Goal: Obtain resource: Obtain resource

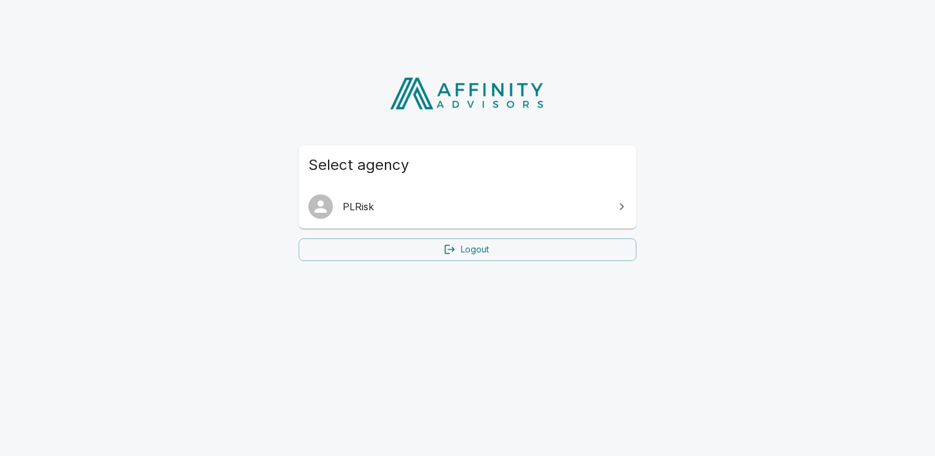
click at [447, 192] on link "PLRisk" at bounding box center [468, 207] width 338 height 34
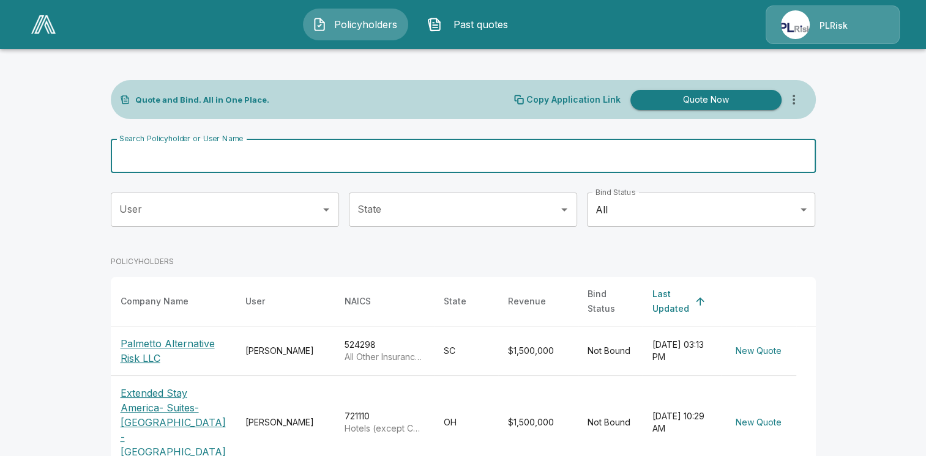
click at [234, 147] on div "Search Policyholder or User Name Search Policyholder or User Name" at bounding box center [463, 156] width 705 height 34
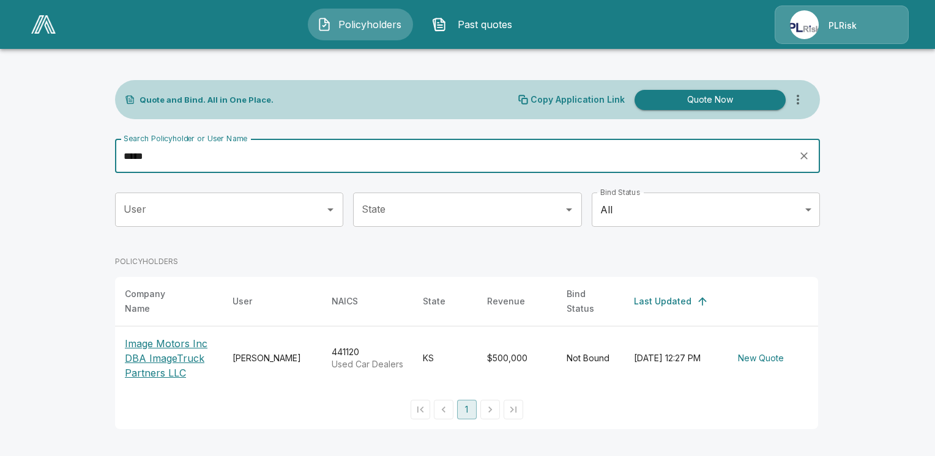
type input "*****"
click at [203, 337] on p "Image Motors Inc DBA ImageTruck Partners LLC" at bounding box center [169, 359] width 88 height 44
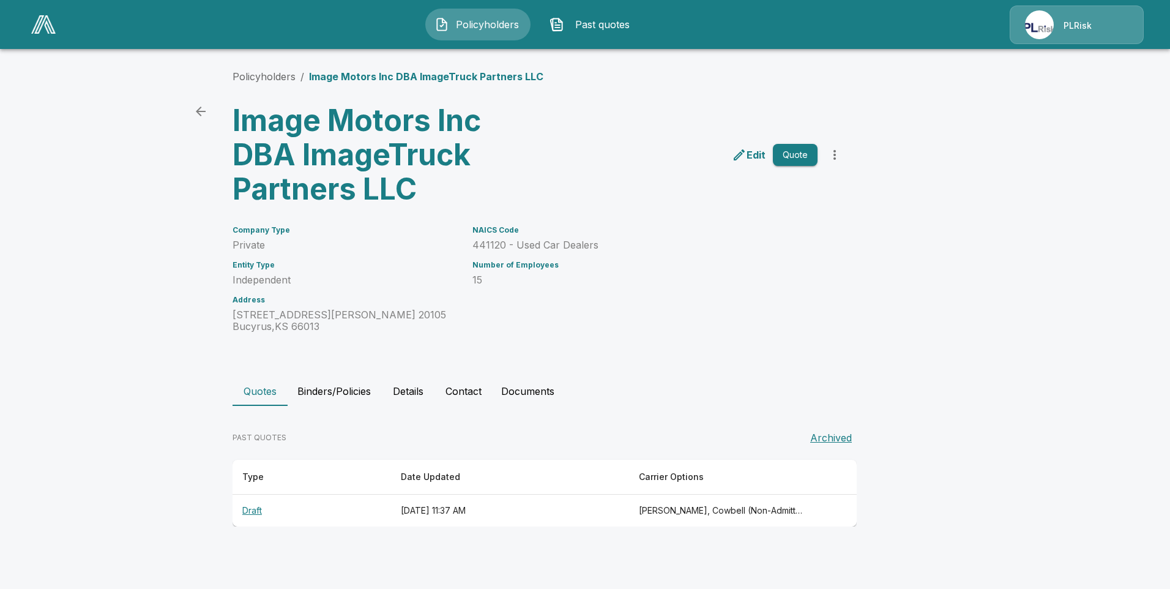
click at [758, 156] on p "Edit" at bounding box center [756, 154] width 19 height 15
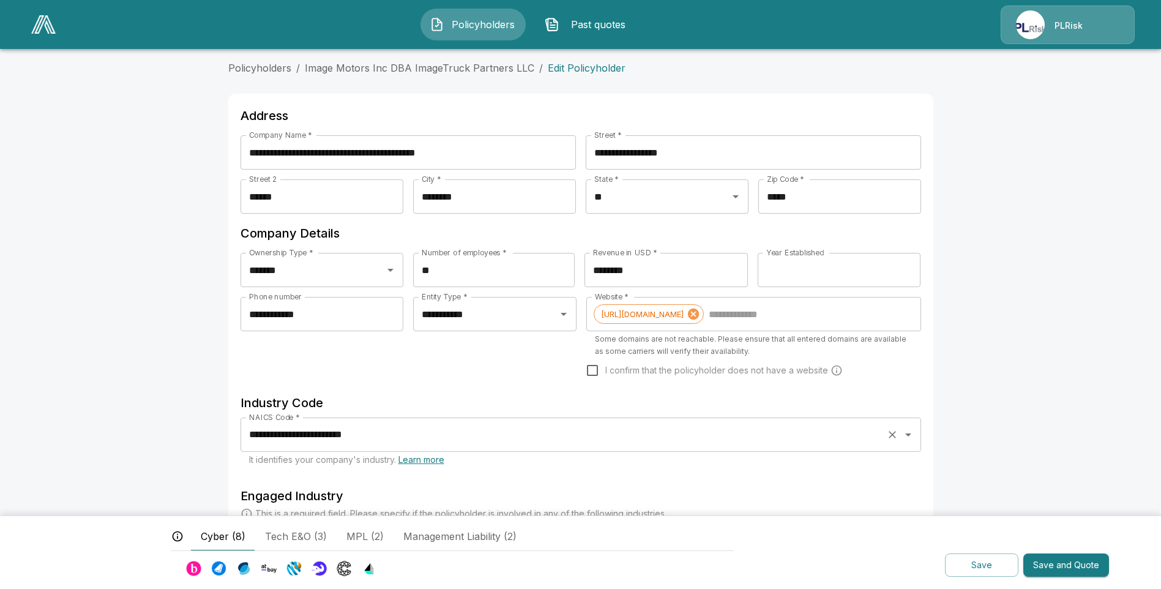
scroll to position [364, 0]
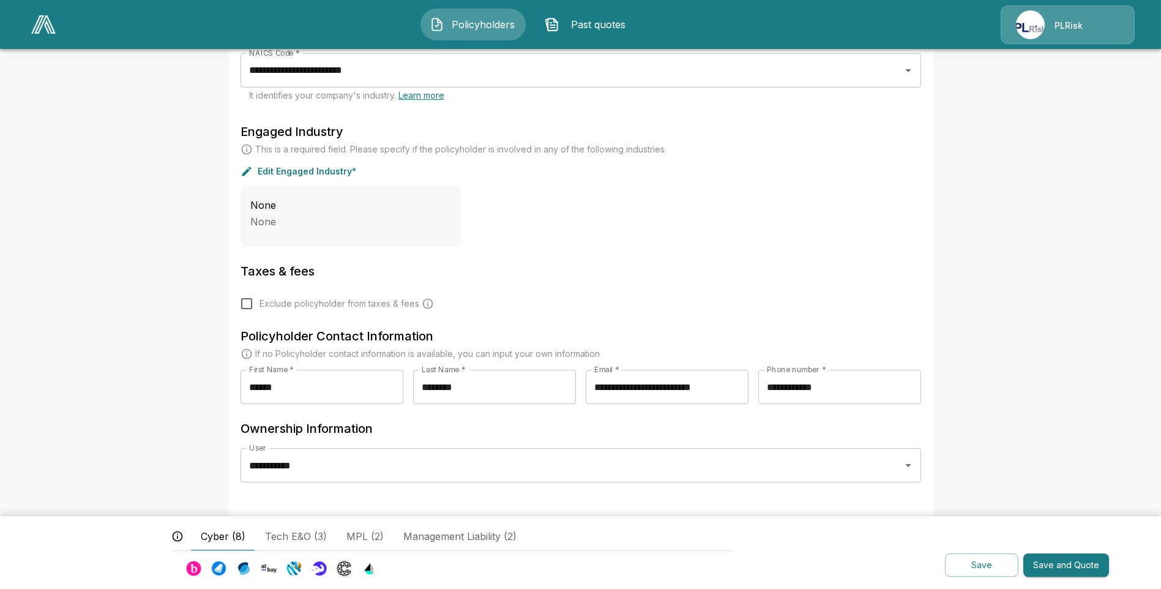
click at [1063, 563] on button "Save and Quote" at bounding box center [1066, 565] width 86 height 24
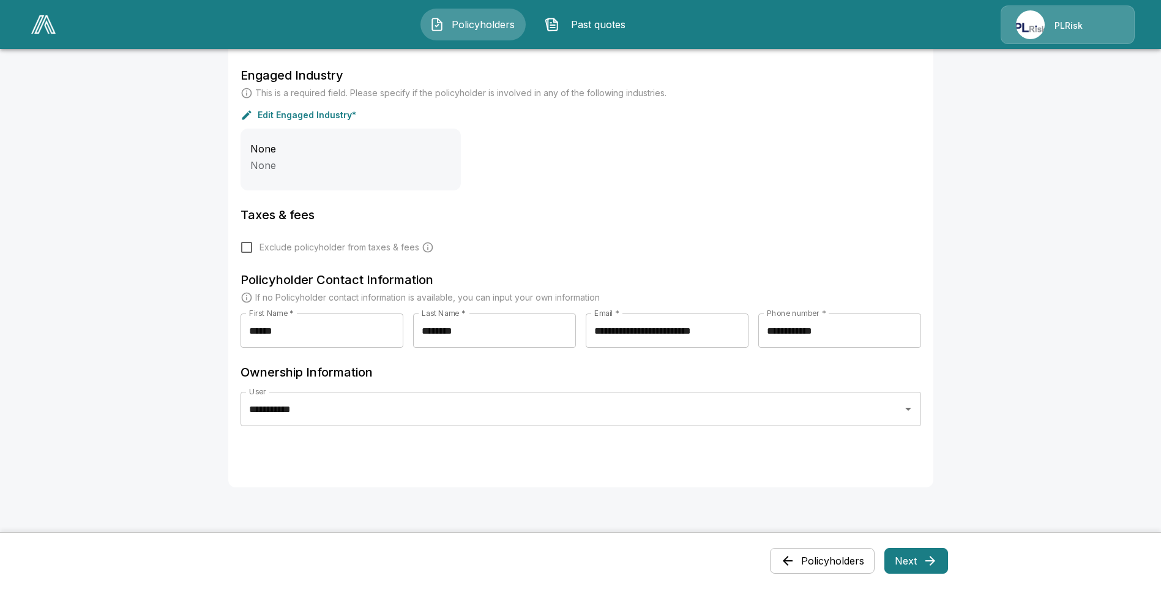
scroll to position [541, 0]
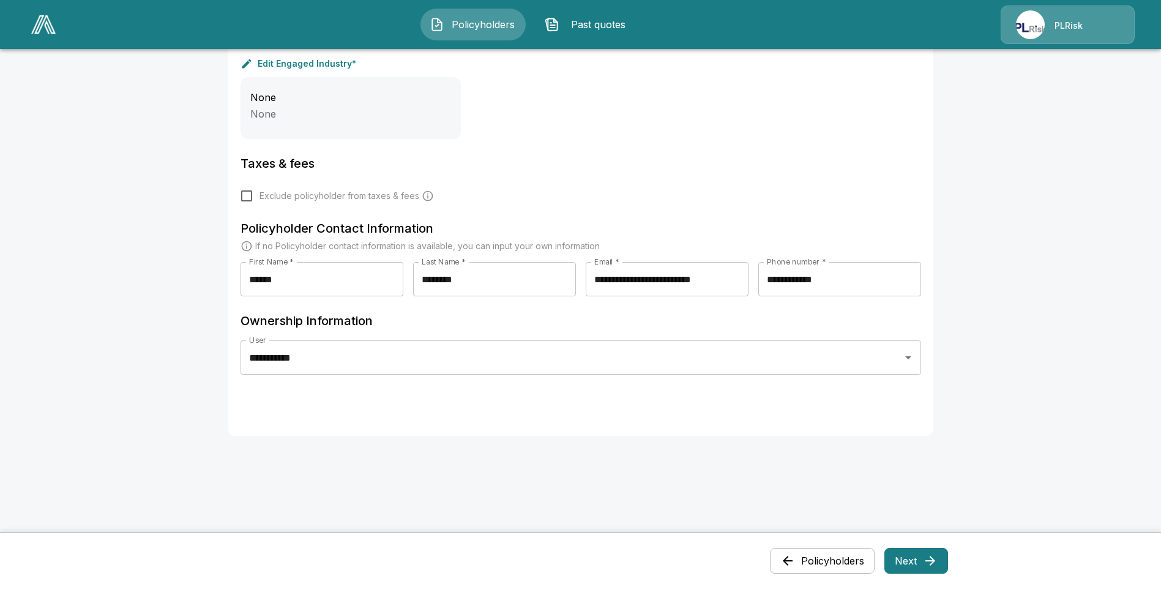
click at [928, 558] on icon "button" at bounding box center [930, 560] width 15 height 15
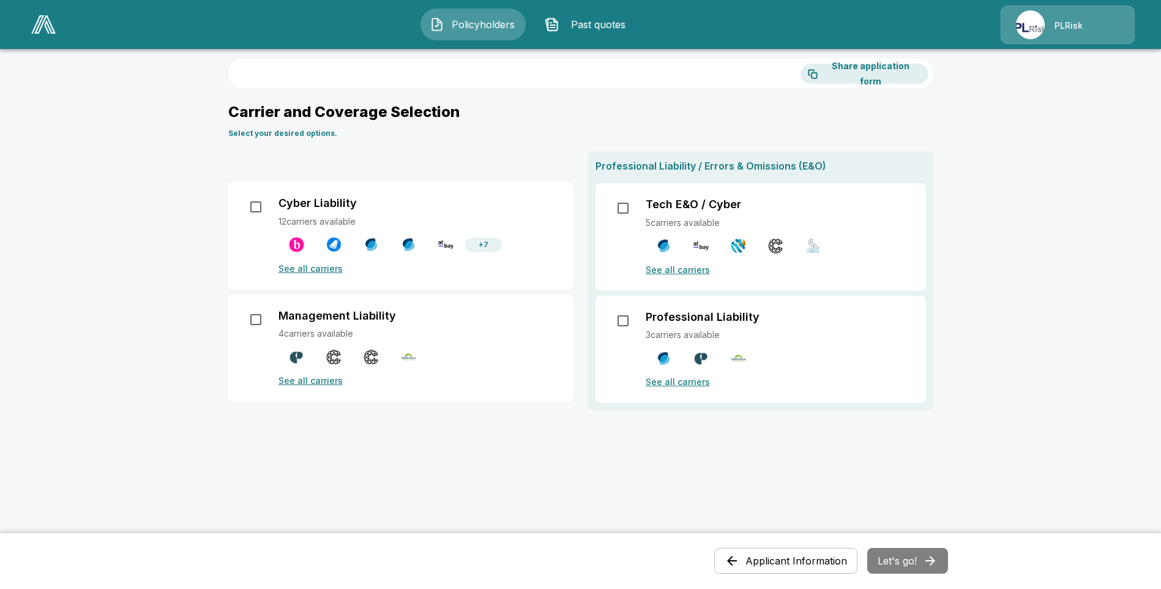
scroll to position [0, 0]
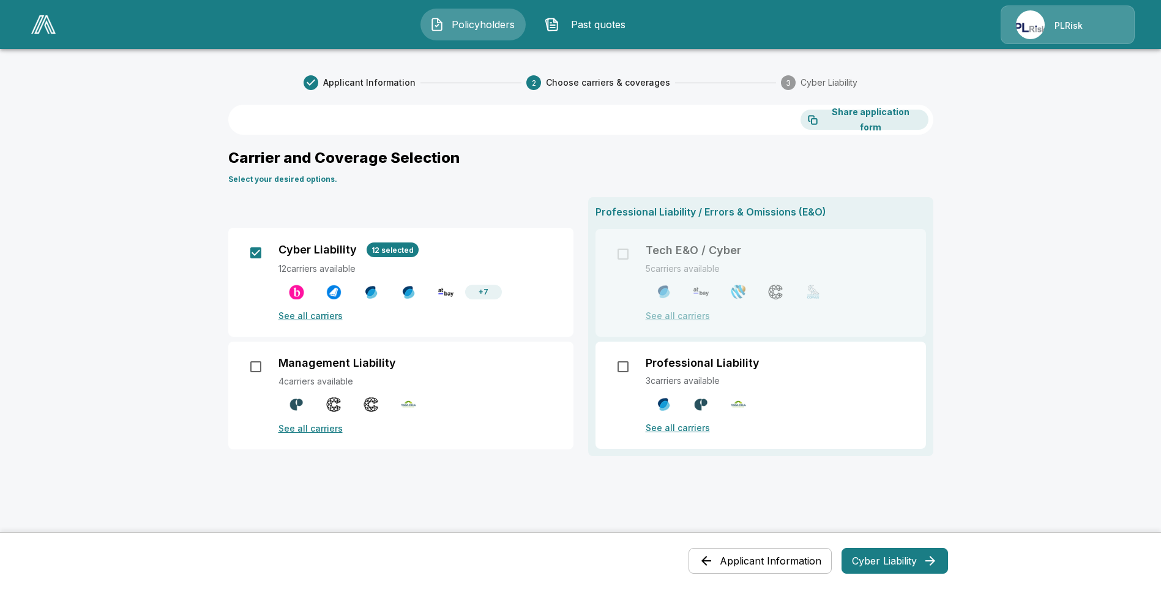
click at [932, 567] on icon "button" at bounding box center [930, 560] width 15 height 15
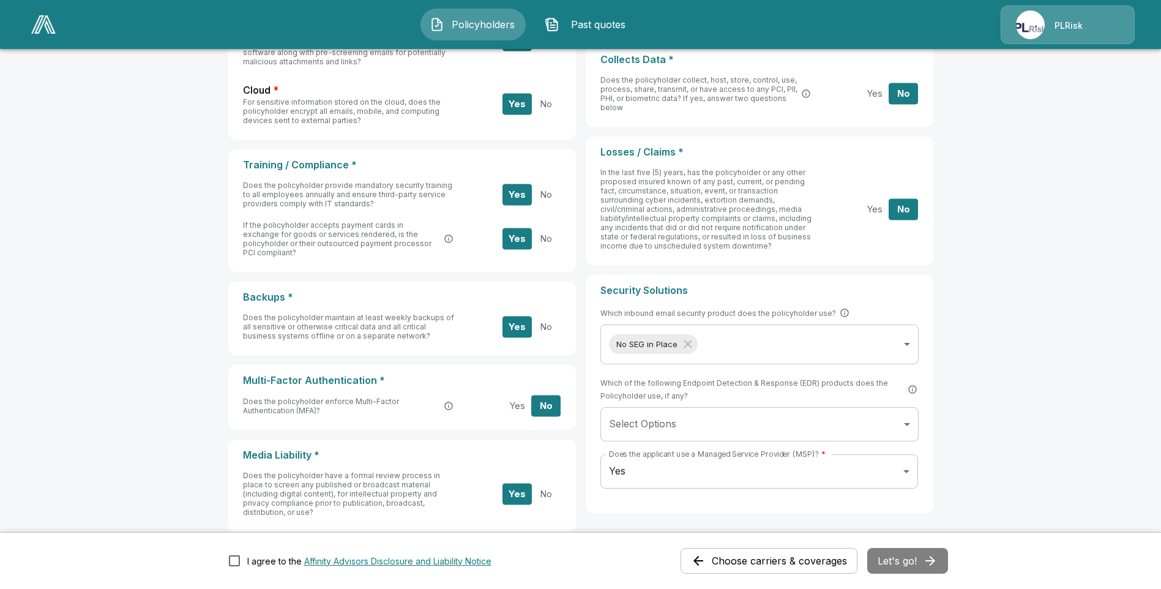
scroll to position [428, 0]
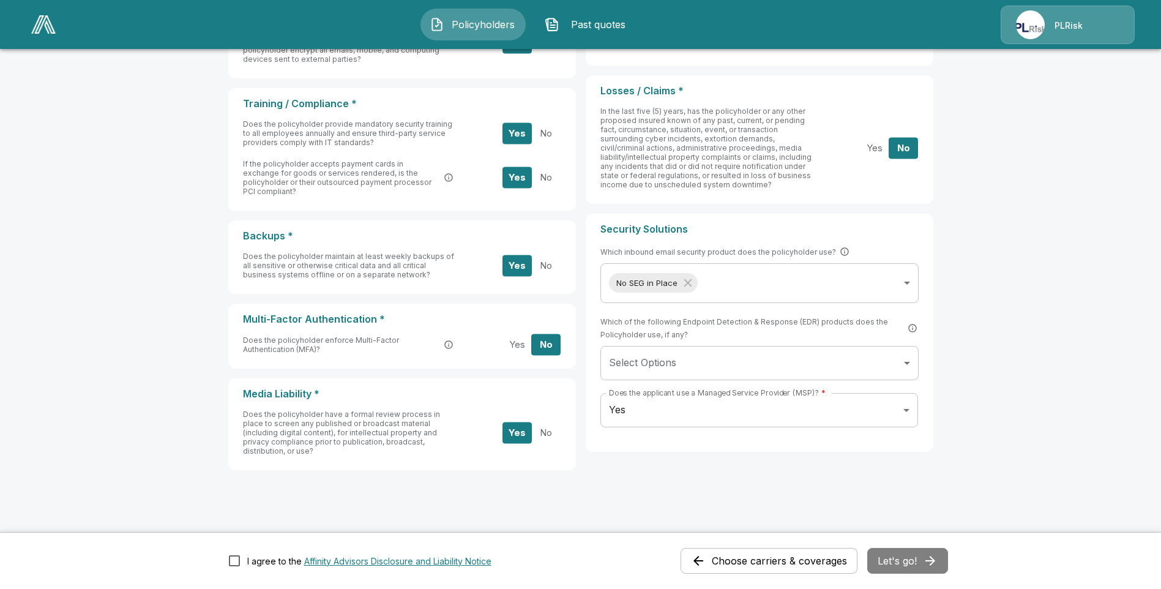
click at [743, 354] on body "Policyholders Past quotes PLRisk Applicant Information Choose carriers & covera…" at bounding box center [580, 87] width 1161 height 1030
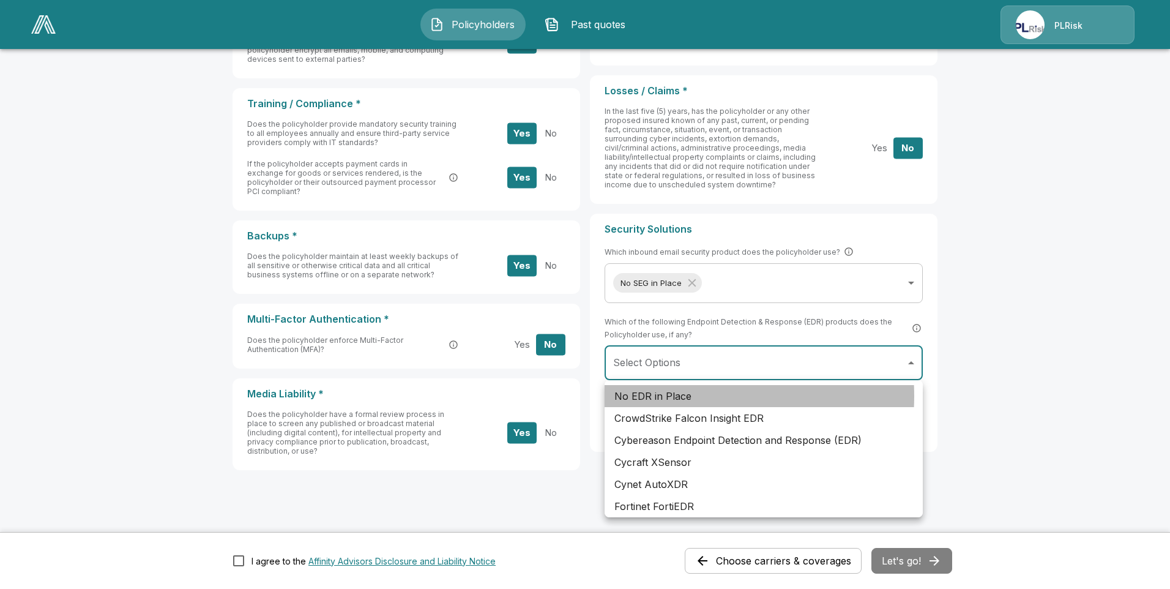
click at [655, 396] on li "No EDR in Place" at bounding box center [764, 396] width 318 height 22
type input "**********"
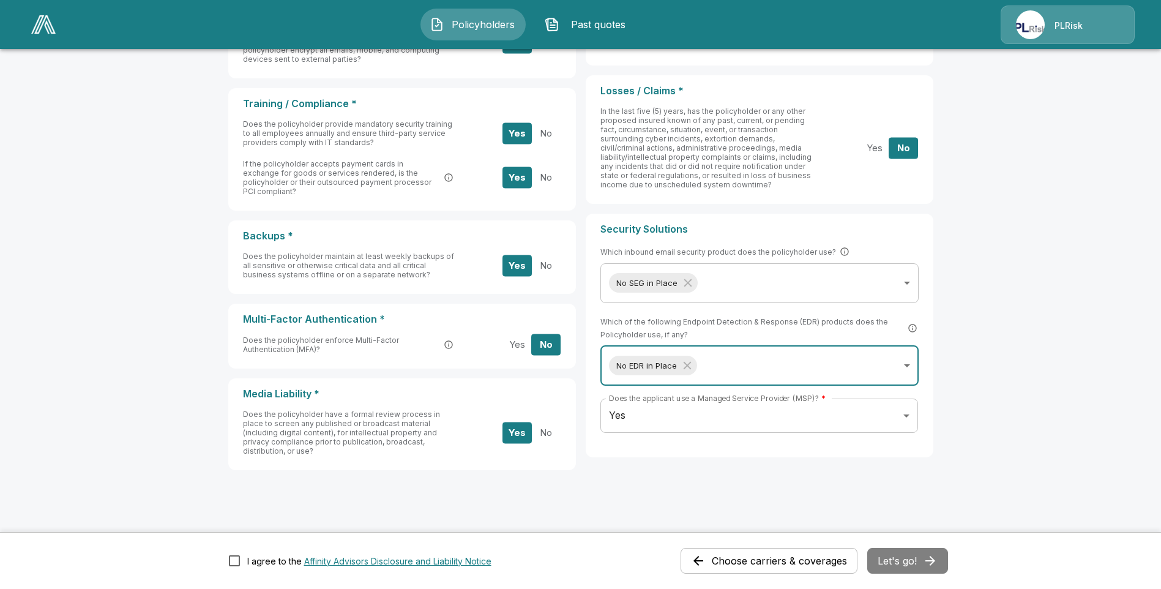
click at [724, 419] on body "Policyholders Past quotes PLRisk Applicant Information Choose carriers & covera…" at bounding box center [580, 87] width 1161 height 1030
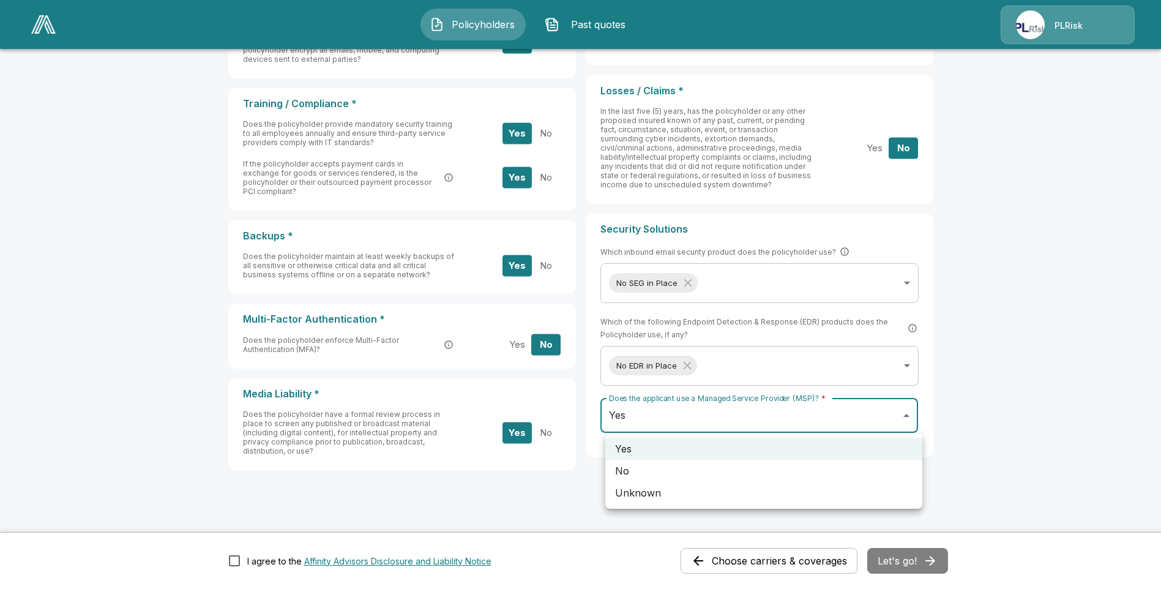
click at [624, 475] on li "No" at bounding box center [763, 471] width 317 height 22
type input "**"
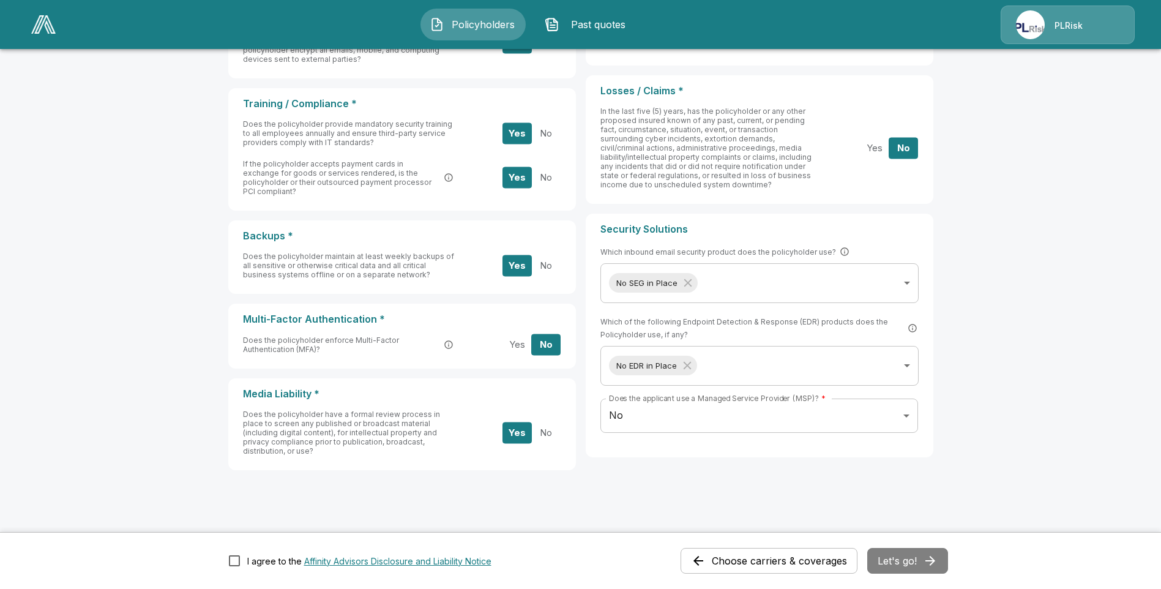
click at [836, 487] on div "General Information * Effective Date * Effective Date * Desired Occurrence/Aggr…" at bounding box center [580, 129] width 705 height 847
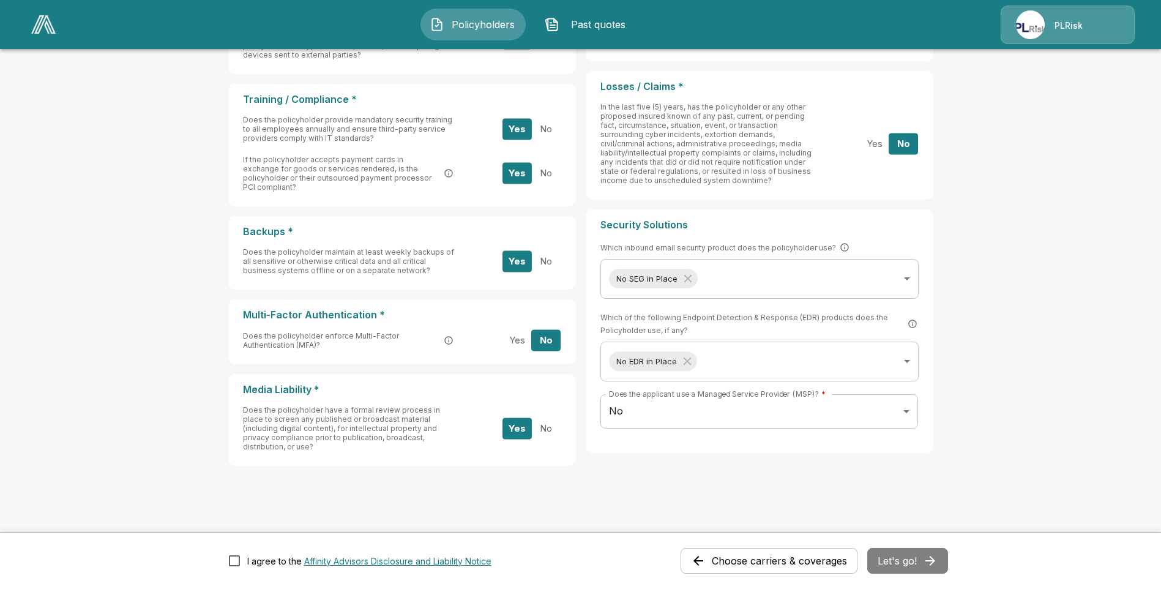
click at [906, 559] on div "Choose carriers & coverages Let's go!" at bounding box center [813, 561] width 267 height 26
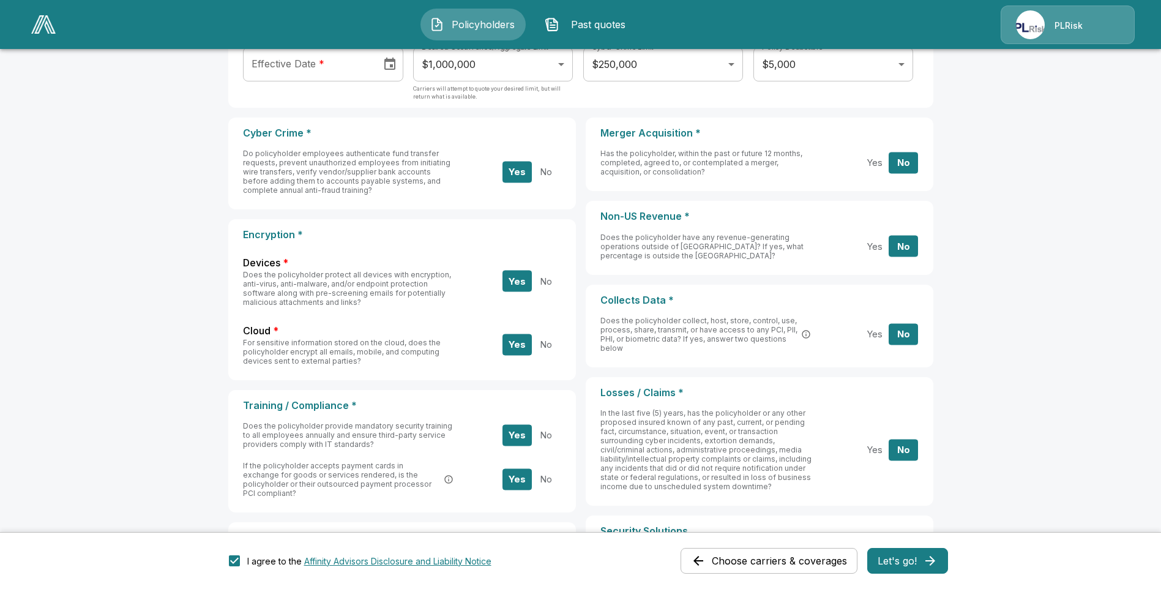
scroll to position [188, 0]
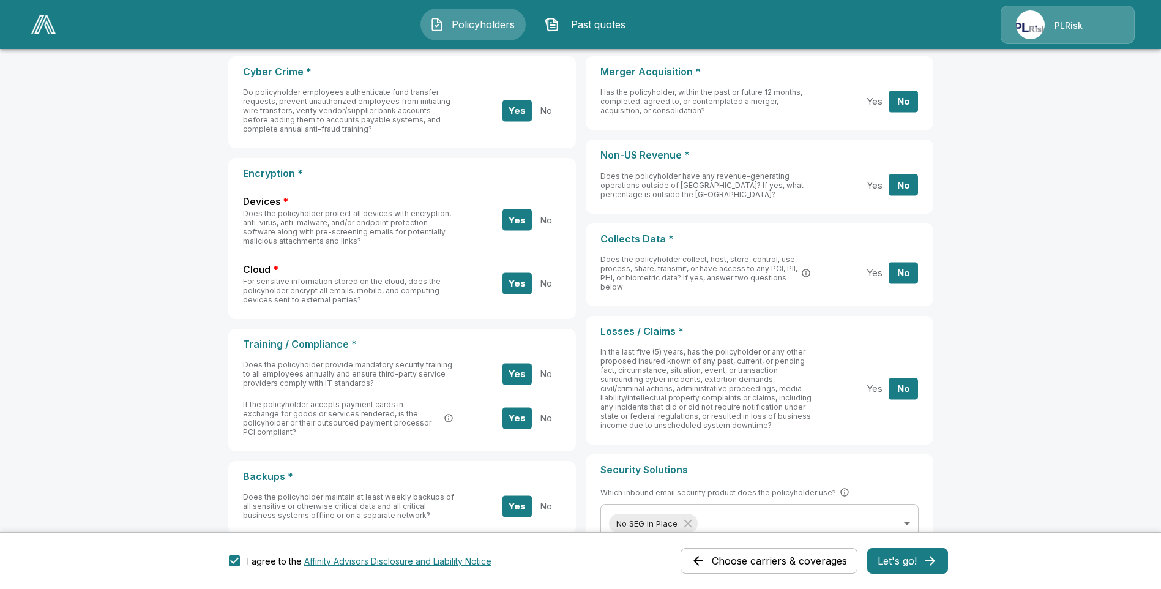
click at [548, 375] on button "No" at bounding box center [545, 373] width 29 height 21
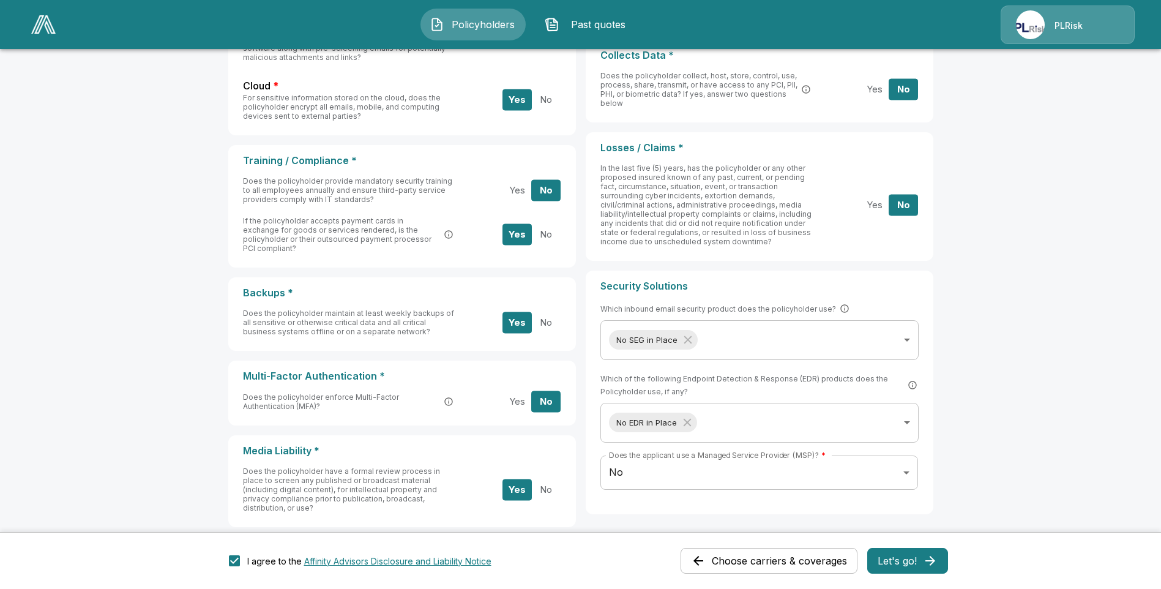
scroll to position [433, 0]
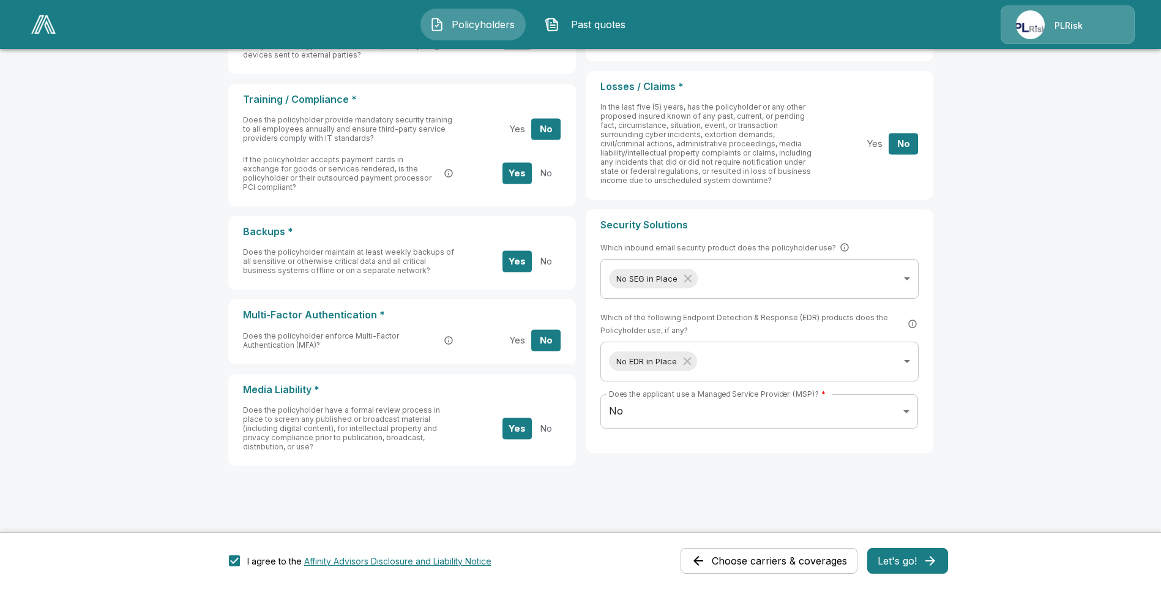
click at [925, 560] on button "Let's go!" at bounding box center [907, 561] width 81 height 26
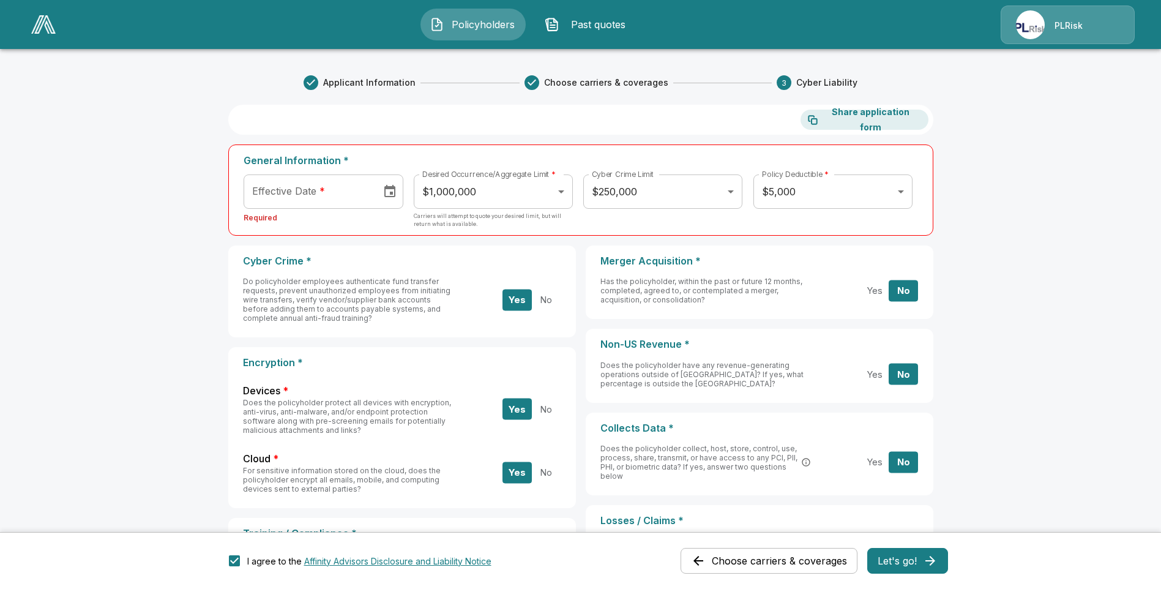
type input "**********"
click at [316, 191] on input "**********" at bounding box center [309, 191] width 130 height 34
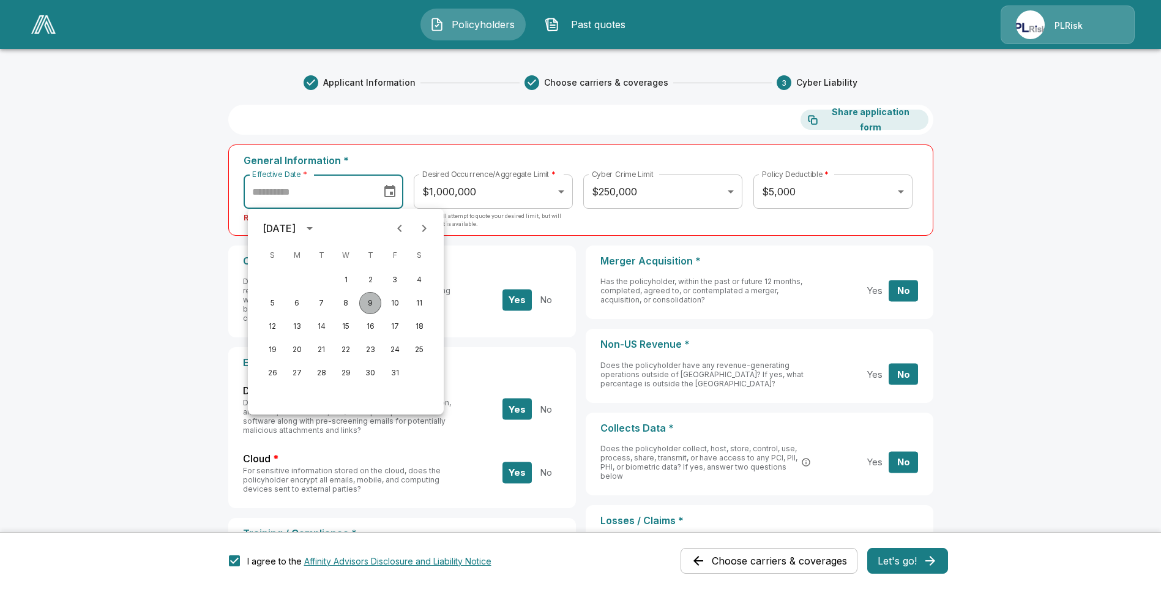
click at [371, 304] on button "9" at bounding box center [370, 303] width 22 height 22
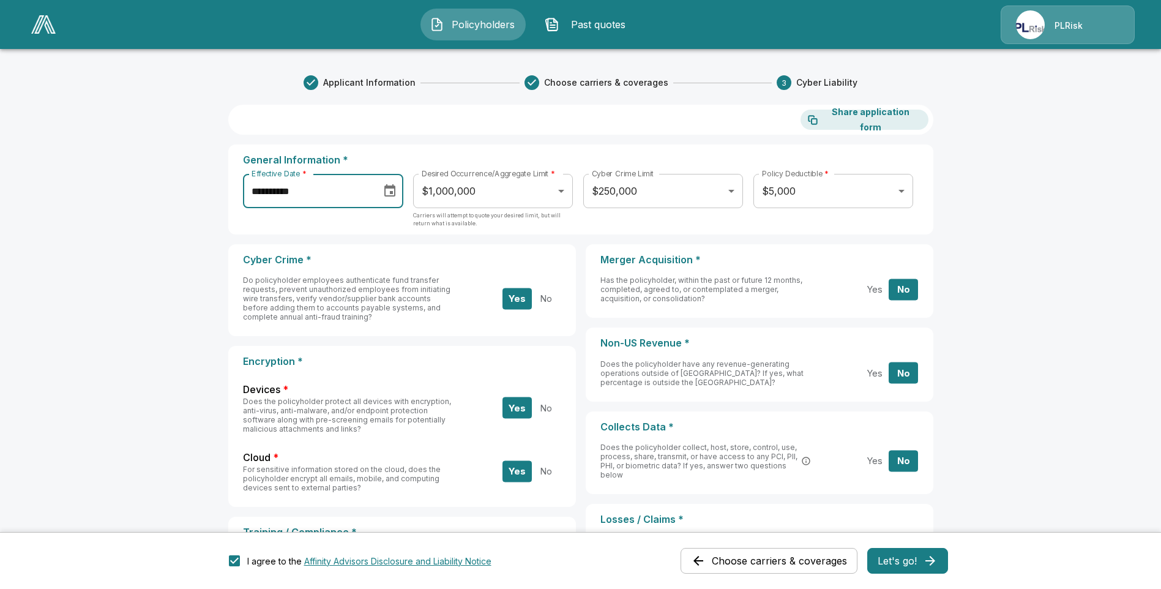
click at [360, 198] on input "**********" at bounding box center [308, 191] width 130 height 34
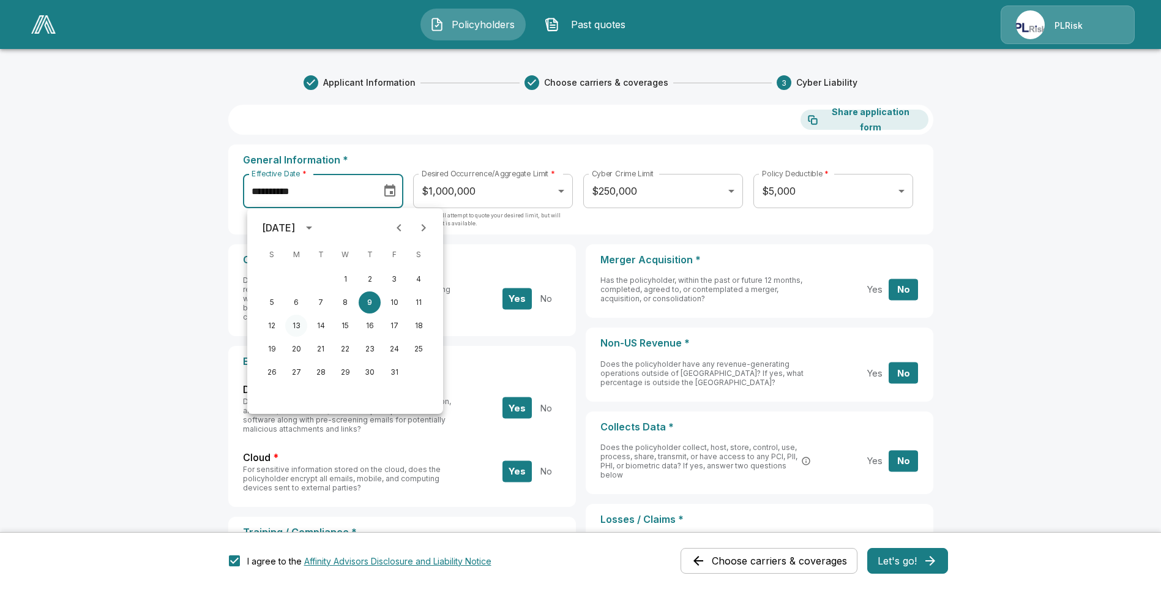
click at [298, 325] on button "13" at bounding box center [296, 326] width 22 height 22
type input "**********"
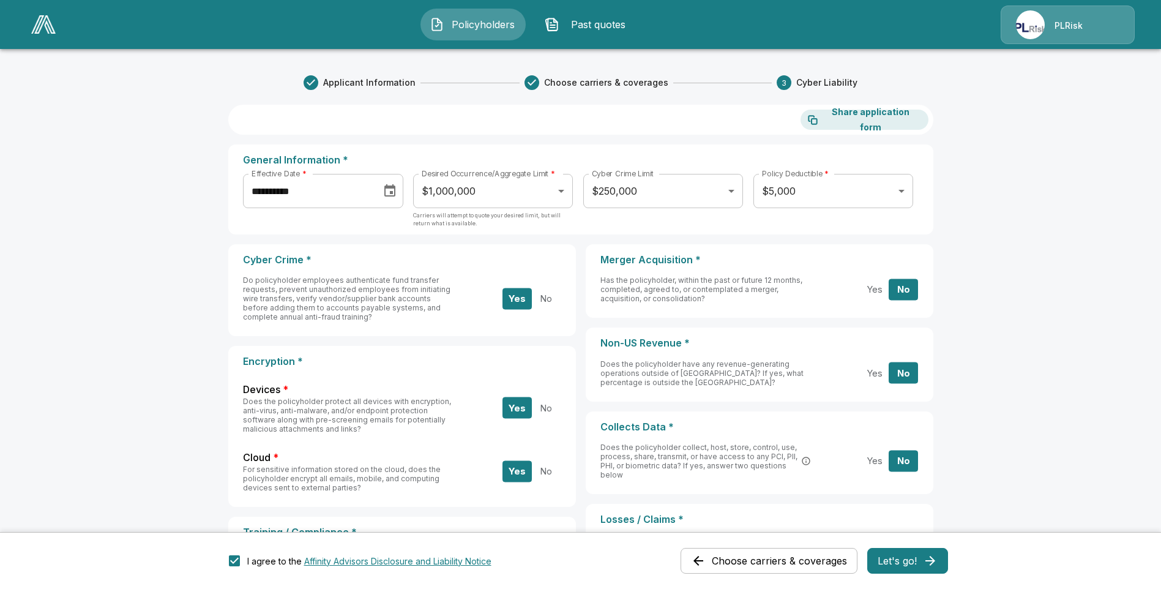
click at [186, 257] on main "**********" at bounding box center [580, 515] width 1161 height 1030
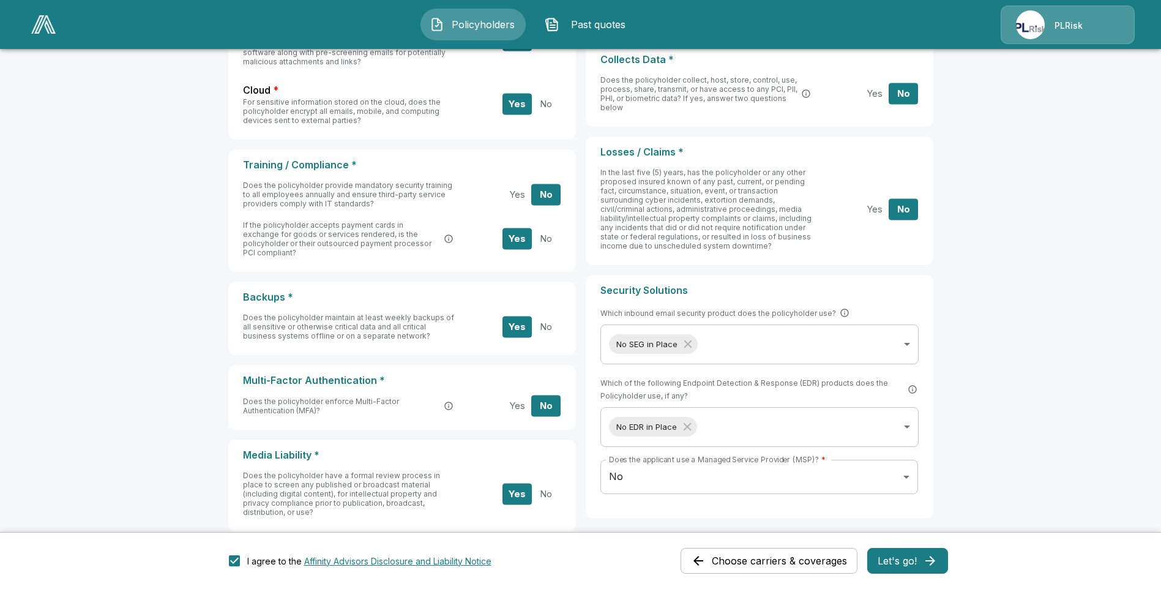
scroll to position [433, 0]
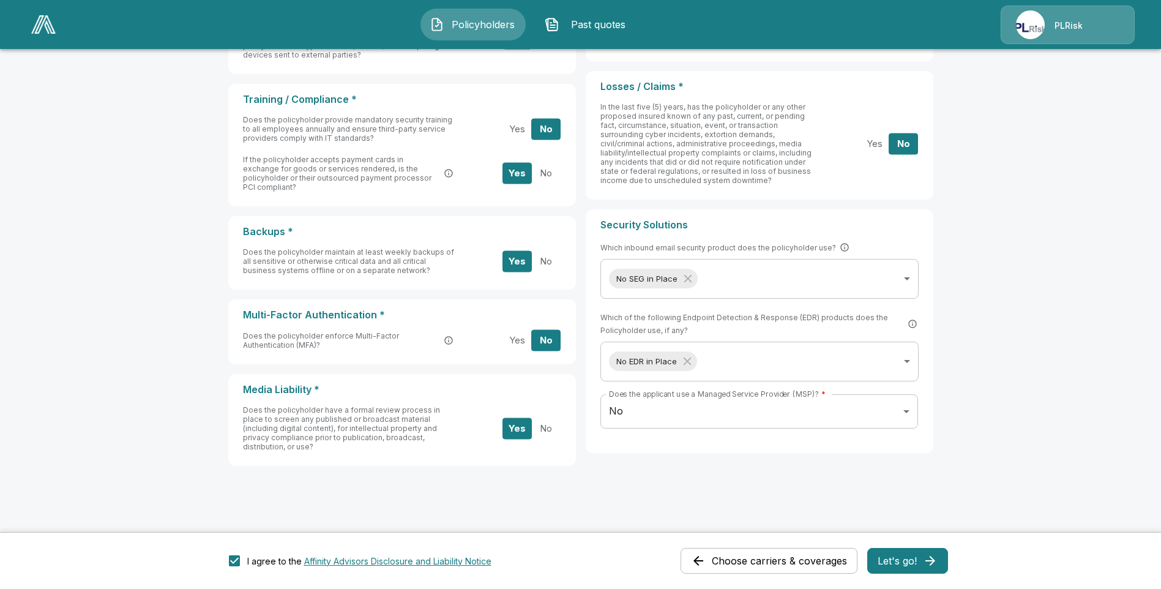
click at [914, 554] on button "Let's go!" at bounding box center [907, 561] width 81 height 26
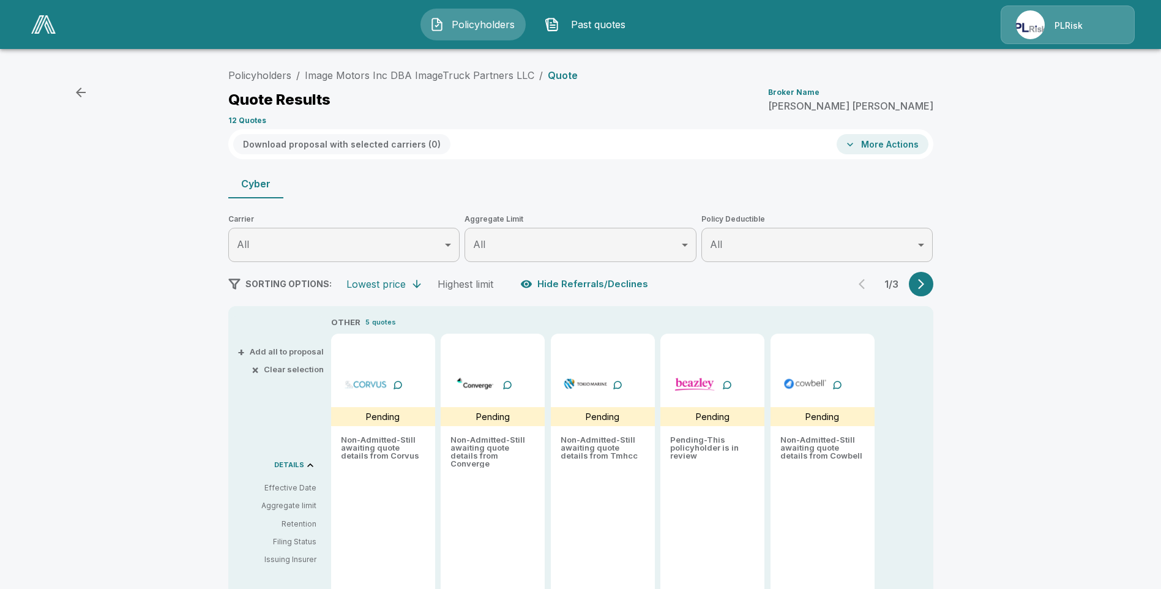
click at [920, 292] on button "button" at bounding box center [921, 284] width 24 height 24
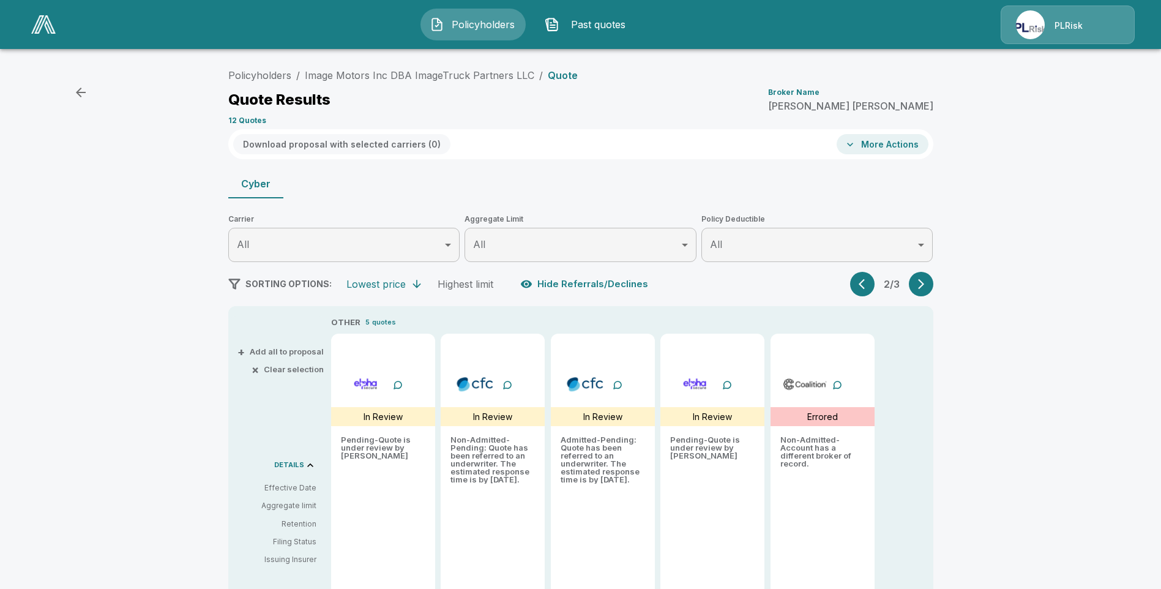
click at [923, 287] on icon "button" at bounding box center [921, 284] width 6 height 10
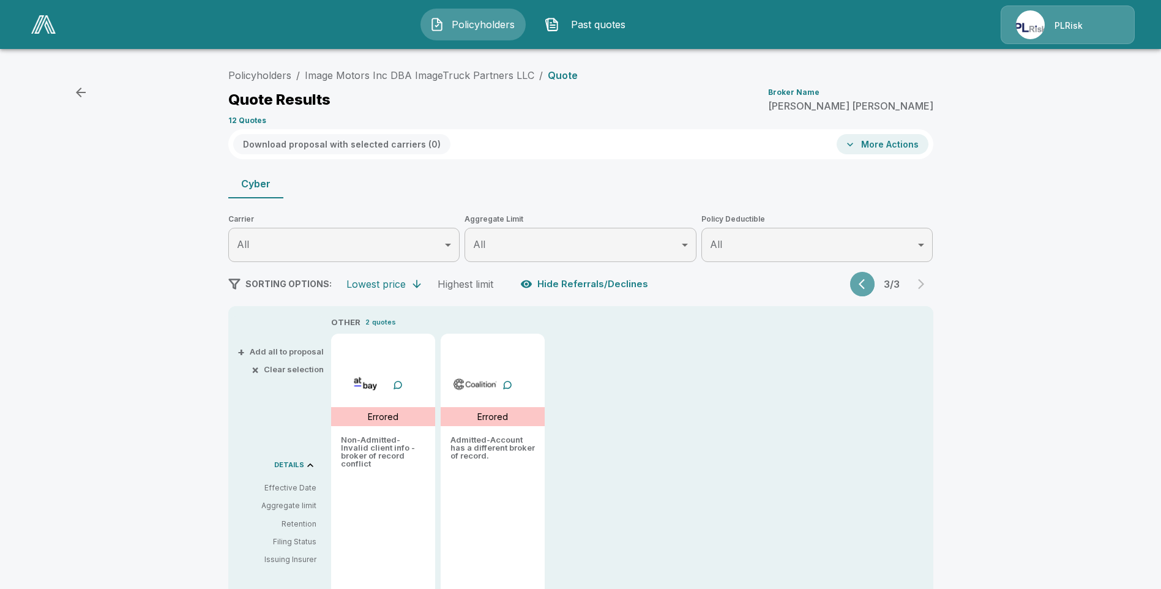
click at [866, 288] on icon "button" at bounding box center [864, 284] width 12 height 12
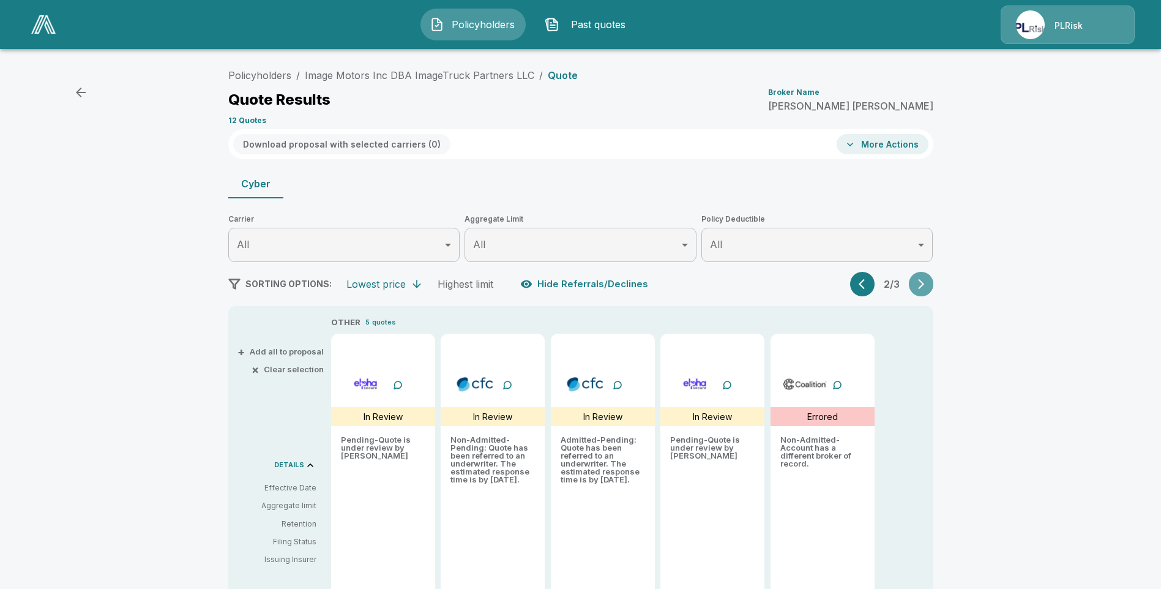
click at [920, 291] on button "button" at bounding box center [921, 284] width 24 height 24
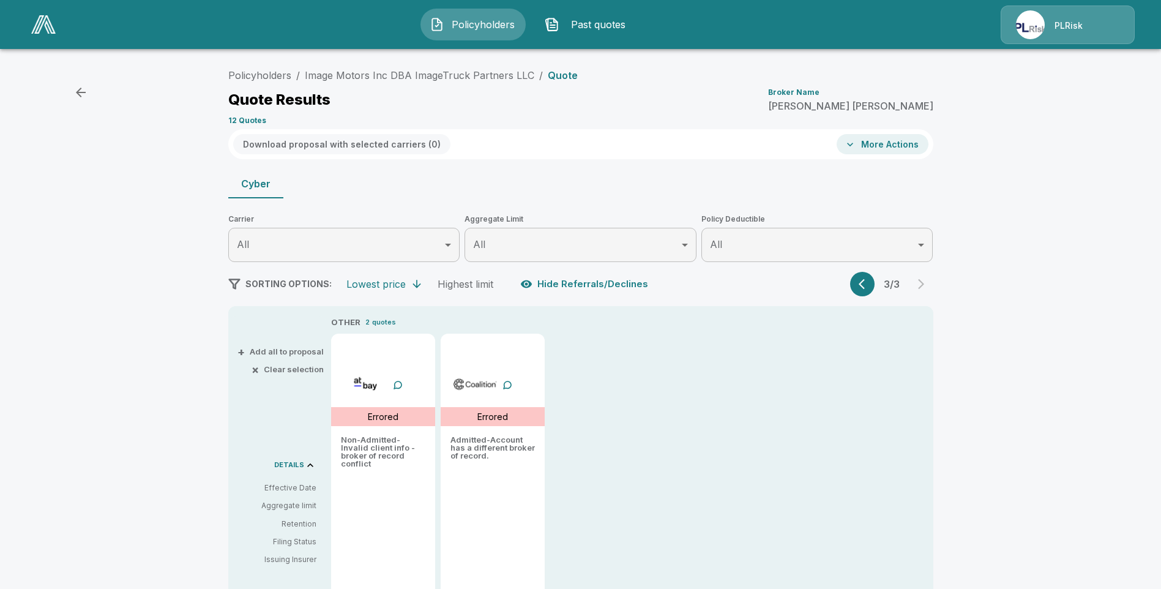
type input "*******"
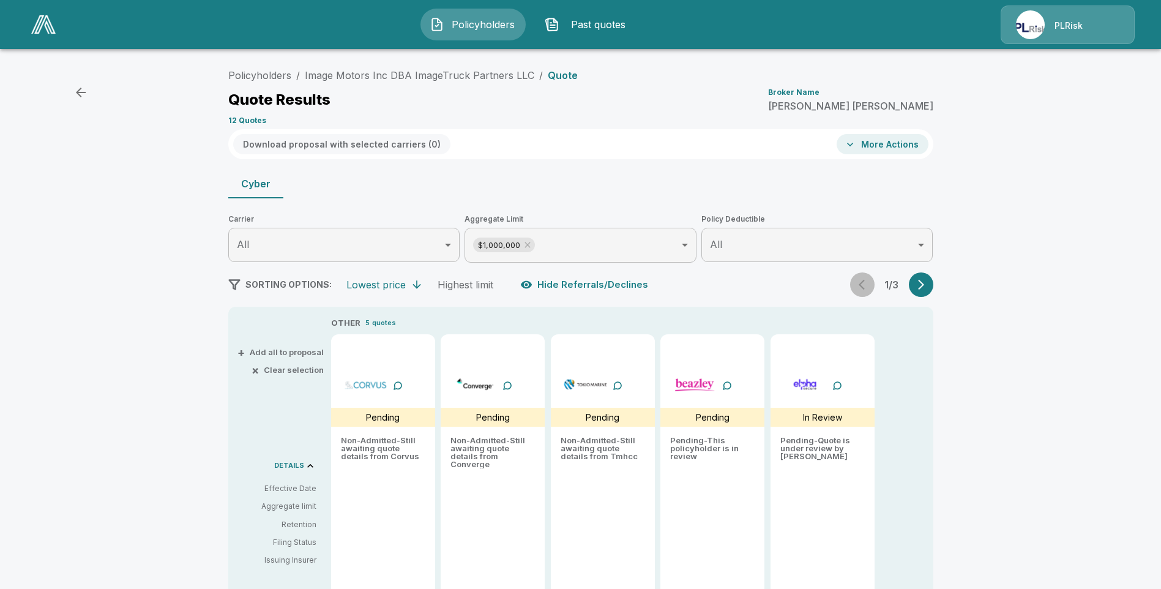
click at [862, 290] on div "1 / 3" at bounding box center [891, 284] width 83 height 24
click at [929, 292] on button "button" at bounding box center [921, 284] width 24 height 24
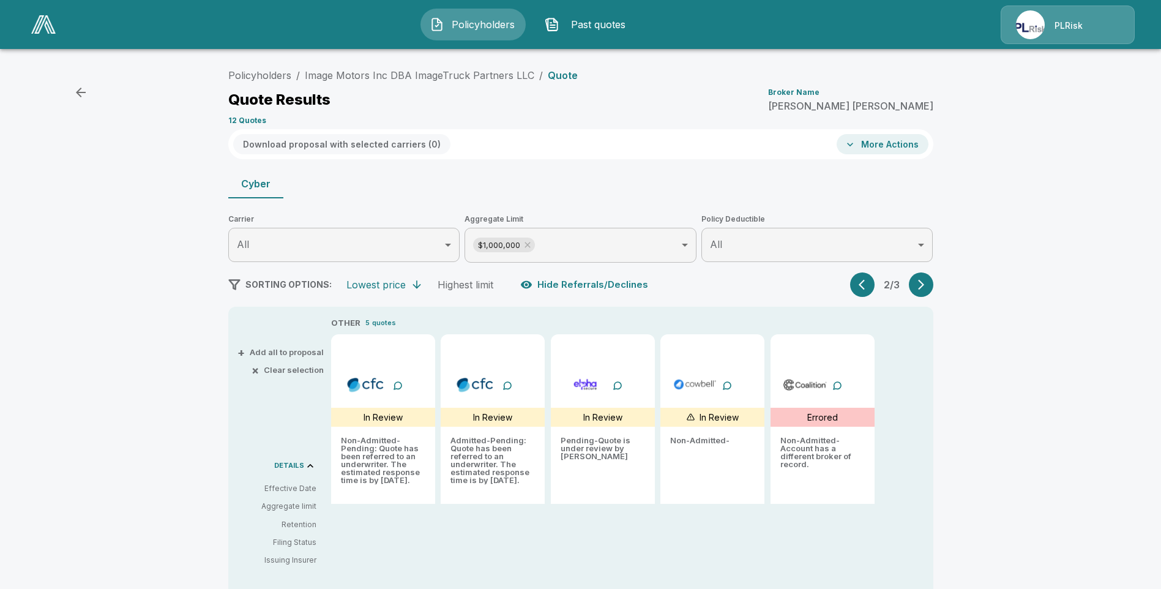
click at [926, 291] on button "button" at bounding box center [921, 284] width 24 height 24
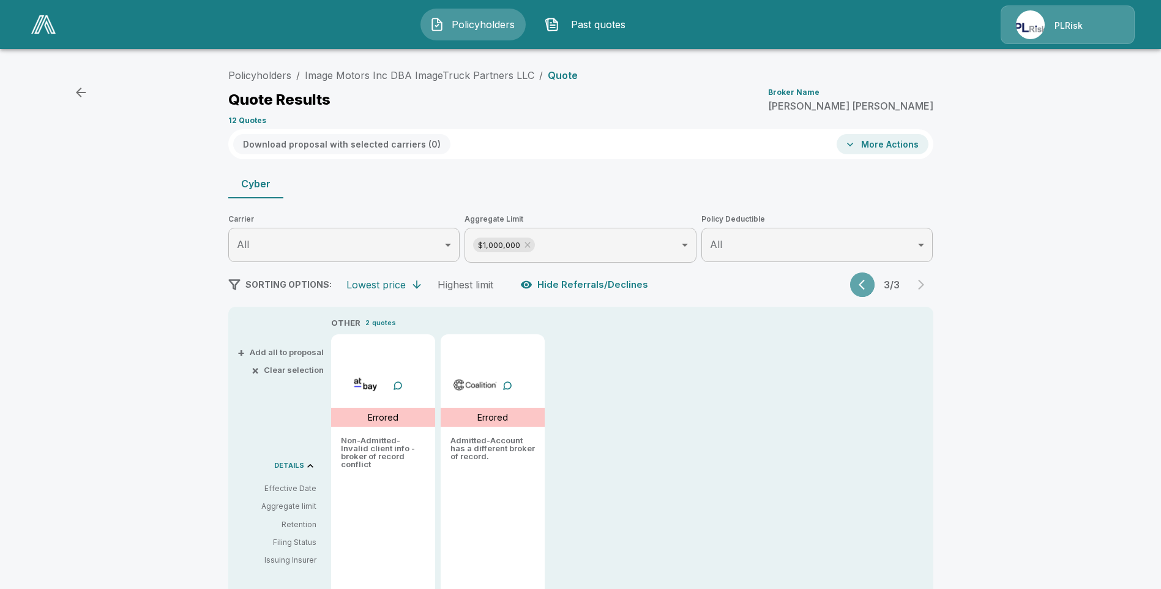
click at [871, 280] on icon "button" at bounding box center [864, 284] width 12 height 12
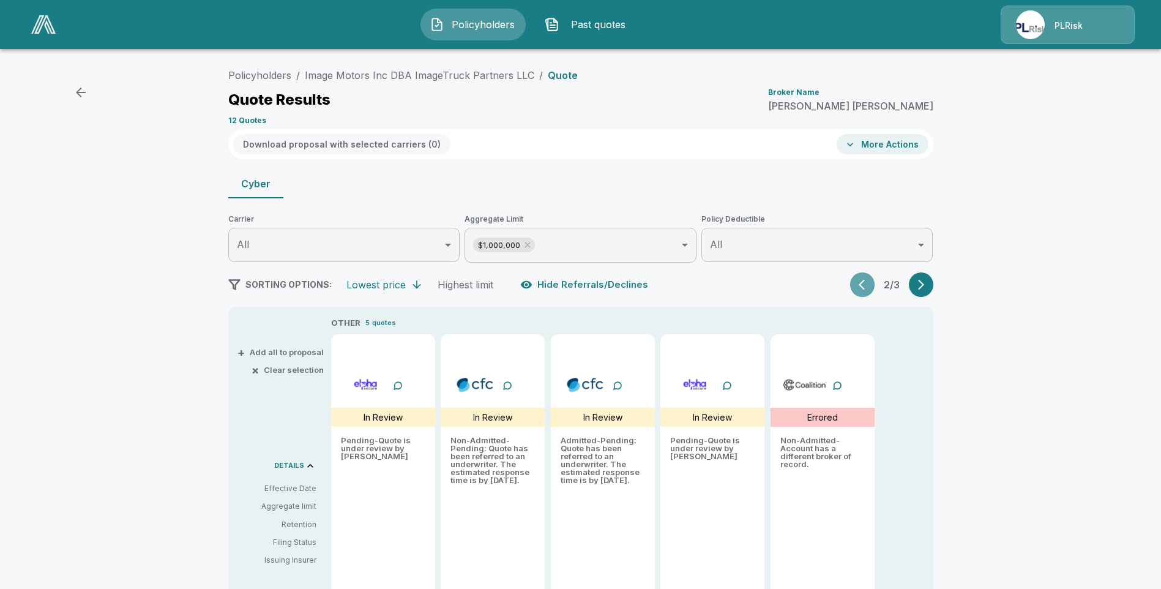
click at [863, 279] on icon "button" at bounding box center [864, 284] width 12 height 12
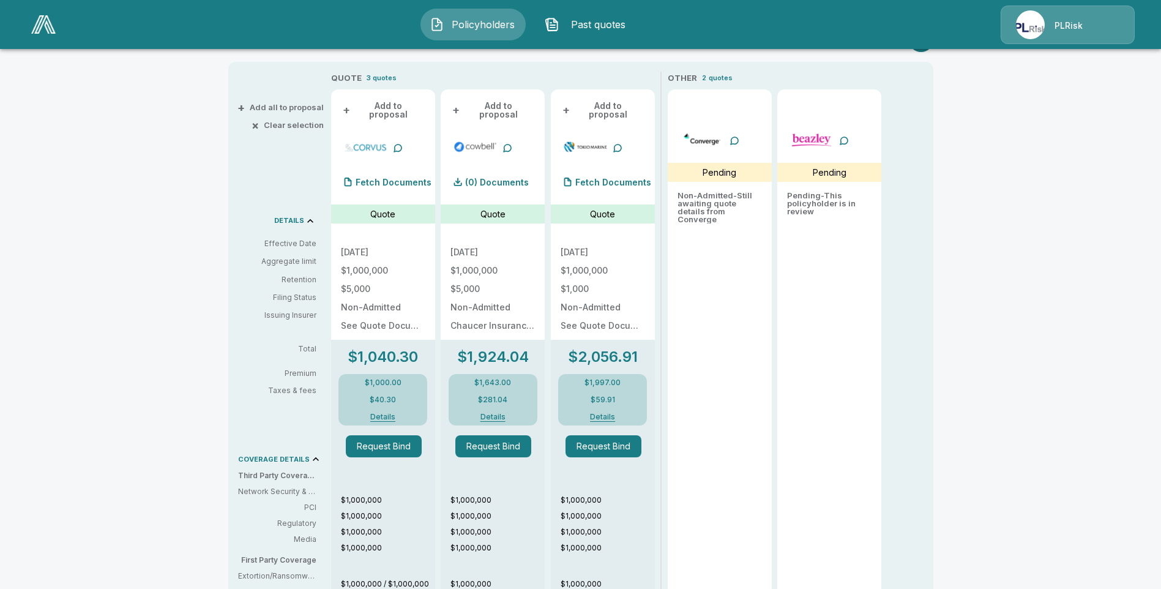
scroll to position [122, 0]
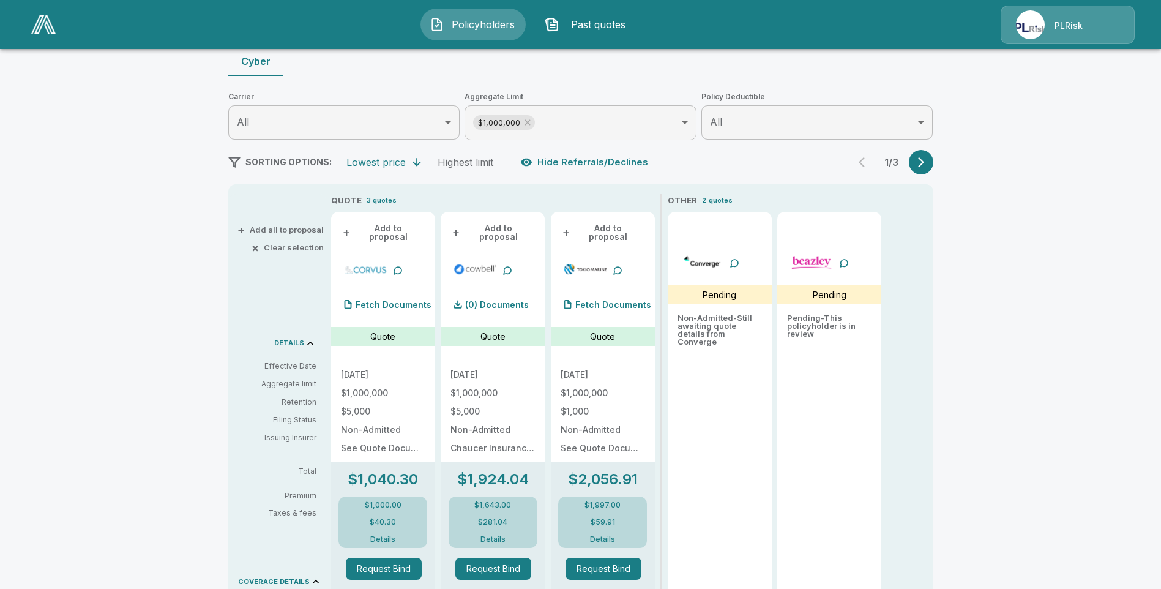
click at [924, 160] on icon "button" at bounding box center [921, 162] width 6 height 10
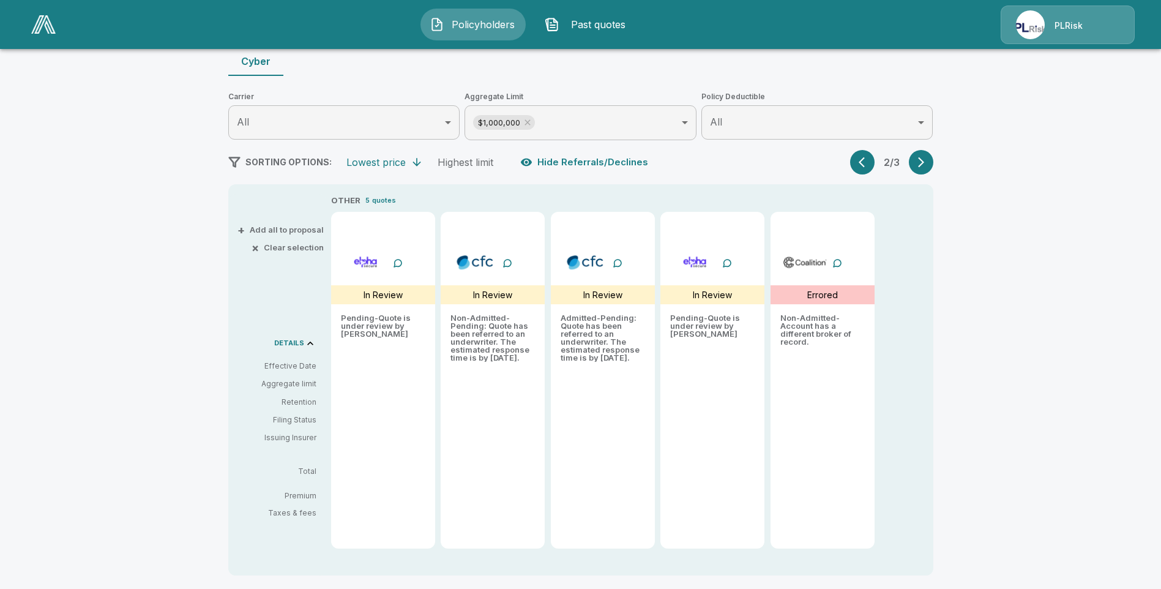
click at [865, 163] on icon "button" at bounding box center [861, 162] width 6 height 10
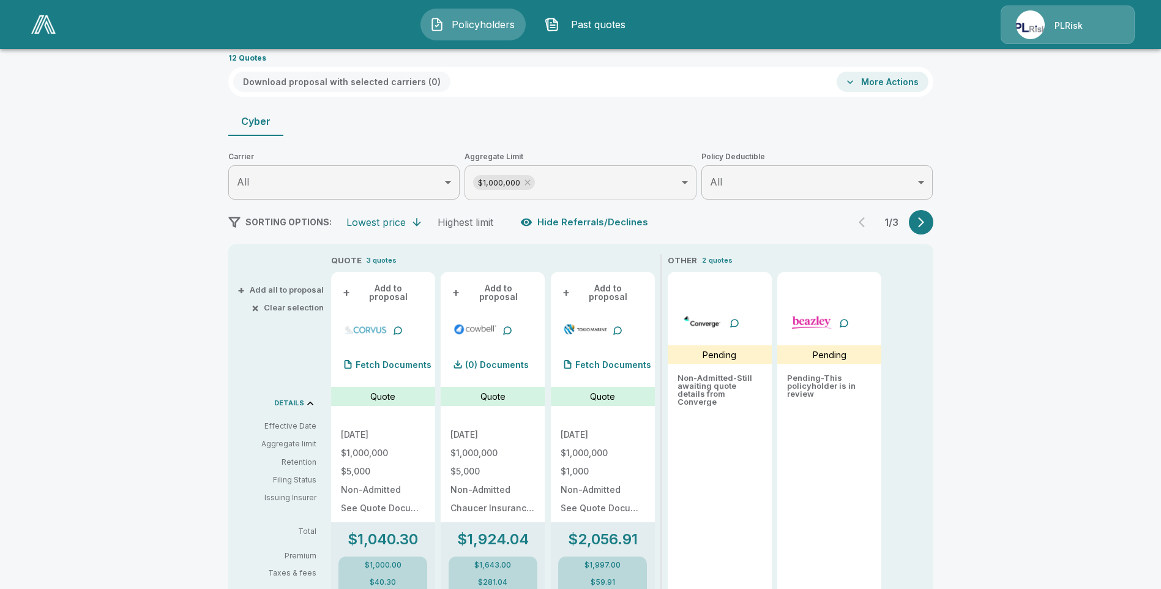
scroll to position [0, 0]
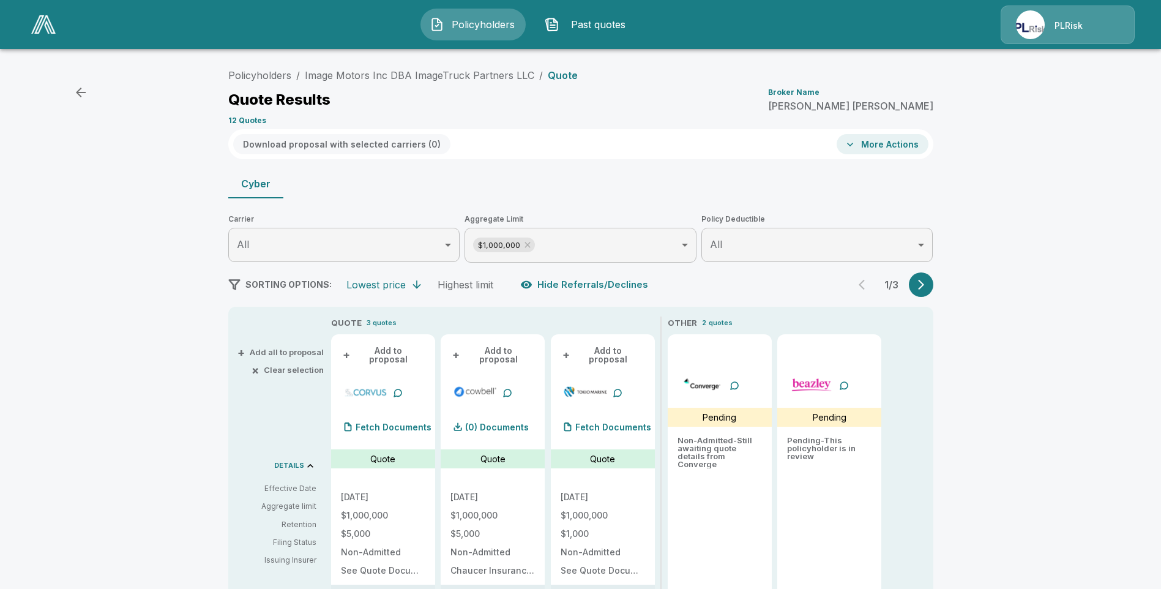
click at [925, 288] on icon "button" at bounding box center [921, 284] width 12 height 12
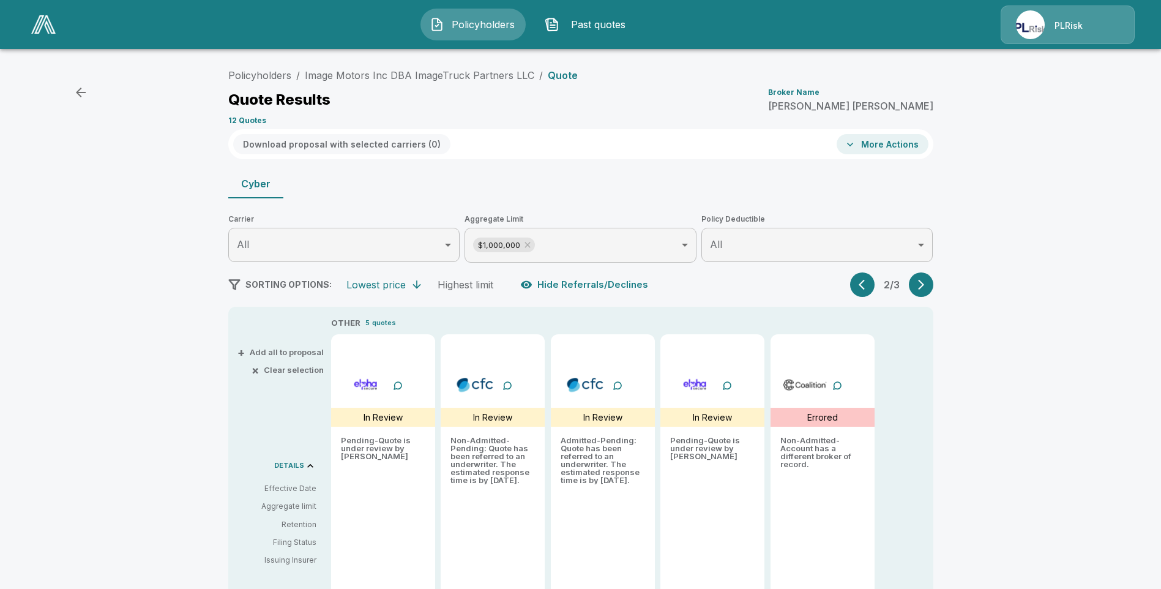
click at [866, 289] on icon "button" at bounding box center [864, 284] width 12 height 12
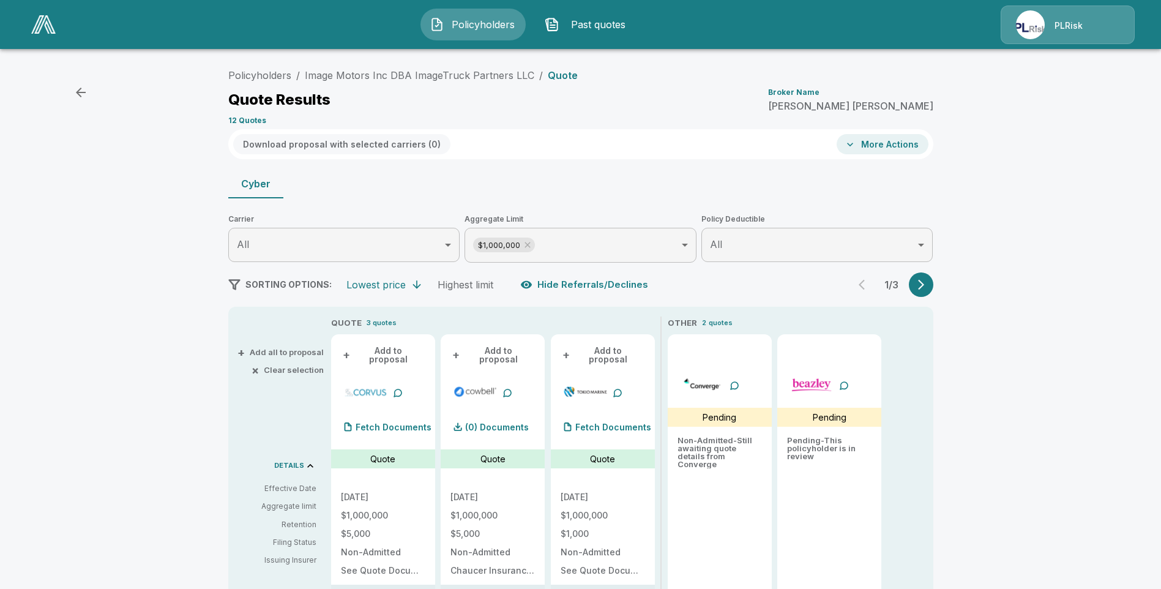
click at [602, 288] on button "Hide Referrals/Declines" at bounding box center [585, 284] width 135 height 23
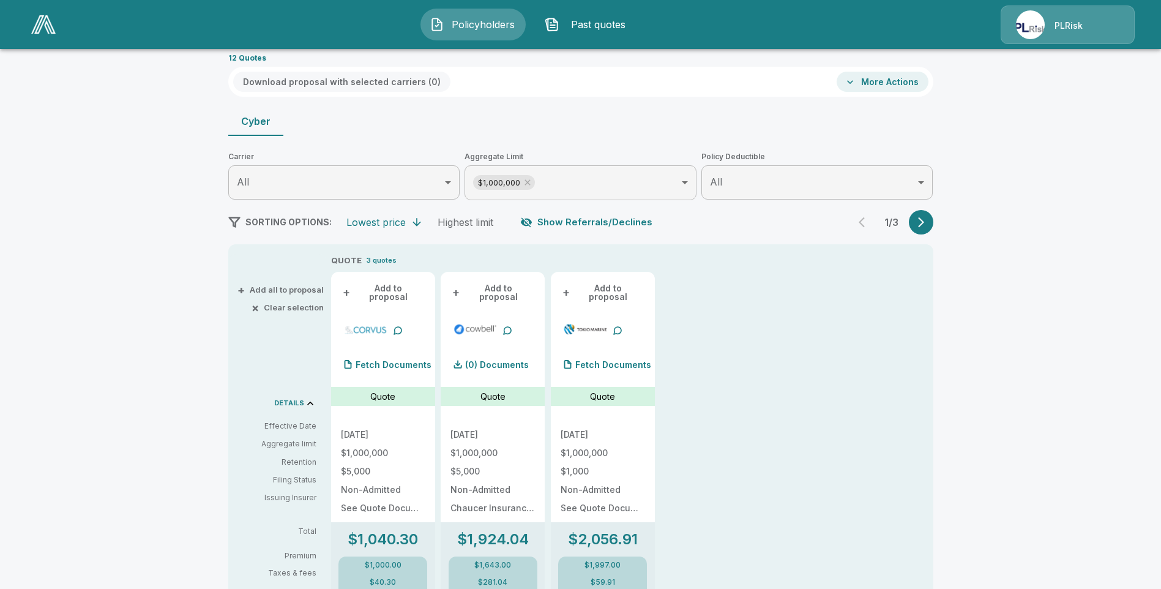
scroll to position [1, 0]
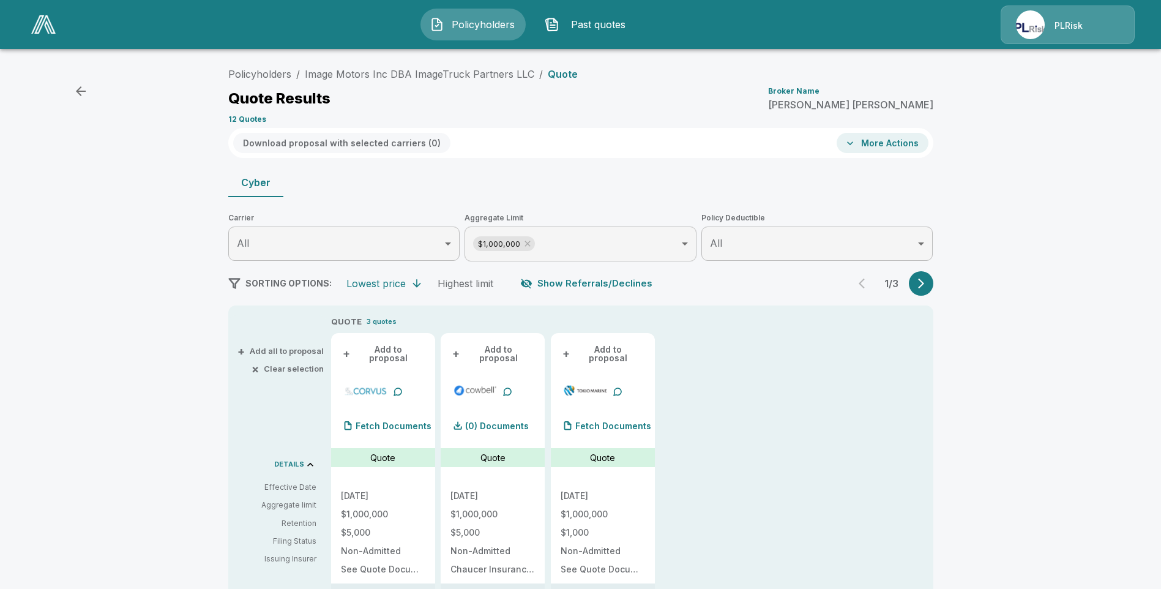
click at [925, 279] on icon "button" at bounding box center [921, 283] width 12 height 12
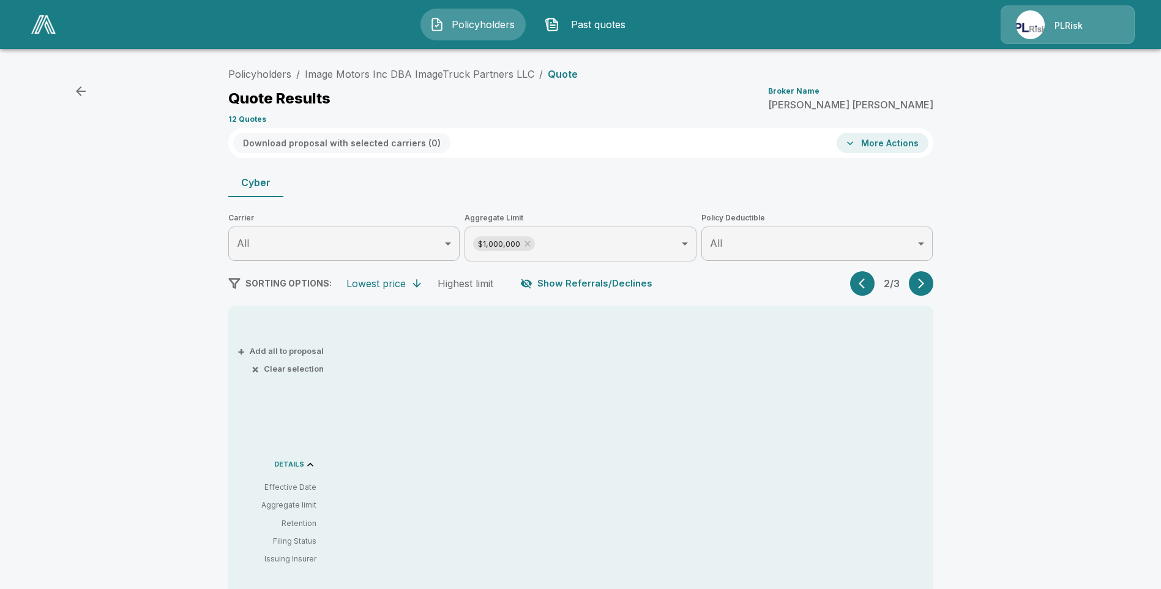
click at [884, 281] on p "2 / 3" at bounding box center [891, 283] width 24 height 10
click at [874, 285] on button "button" at bounding box center [862, 283] width 24 height 24
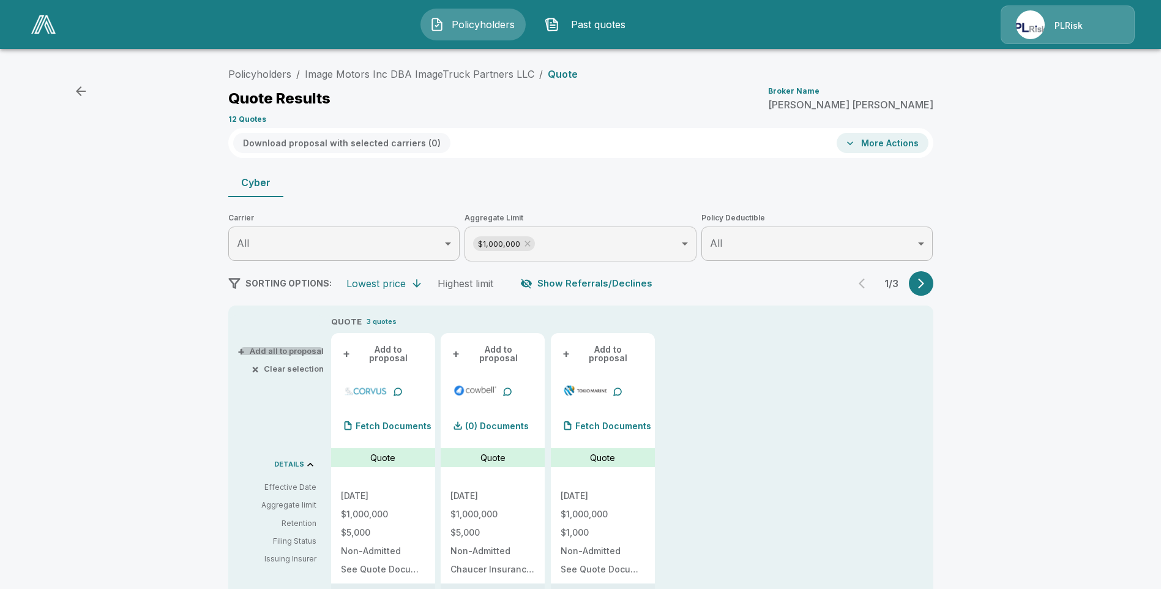
click at [288, 349] on button "+ Add all to proposal" at bounding box center [282, 351] width 84 height 8
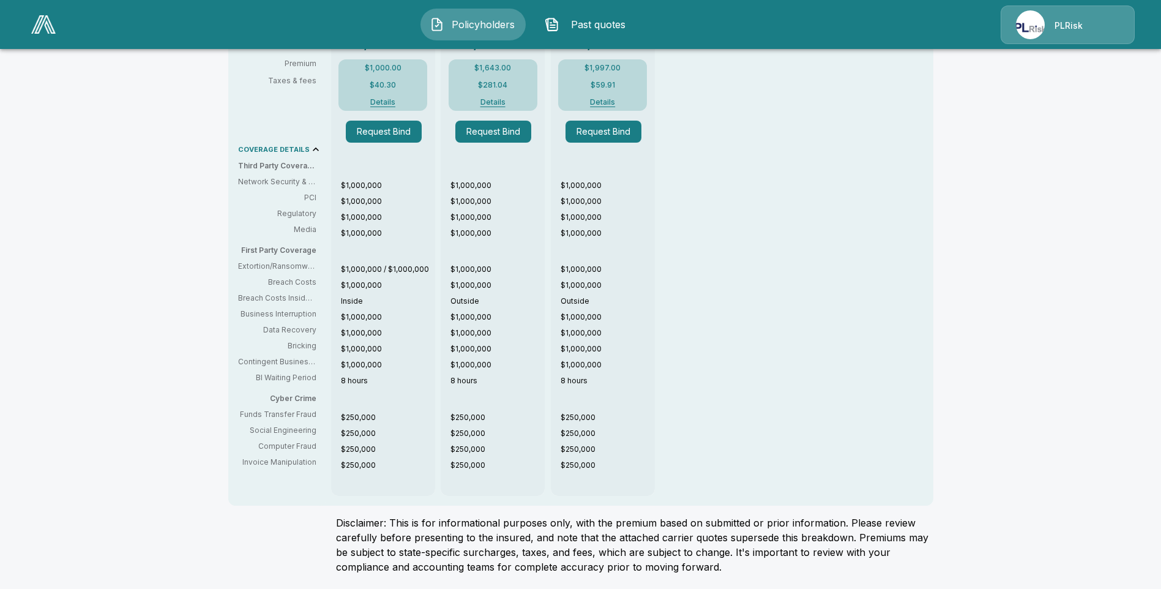
scroll to position [0, 0]
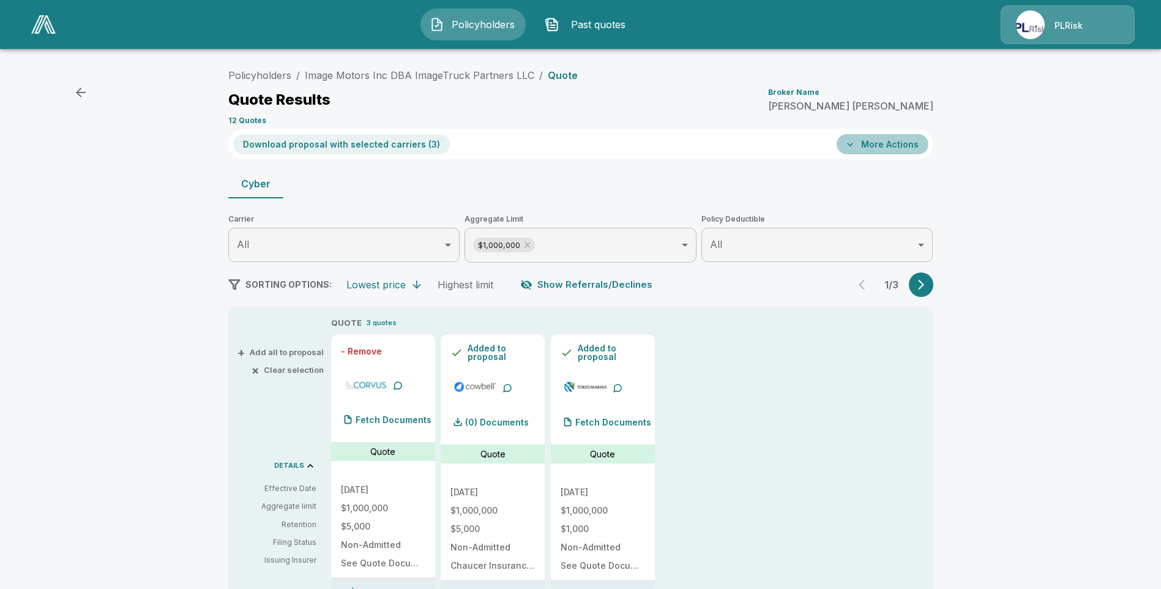
click at [878, 139] on button "More Actions" at bounding box center [882, 144] width 92 height 20
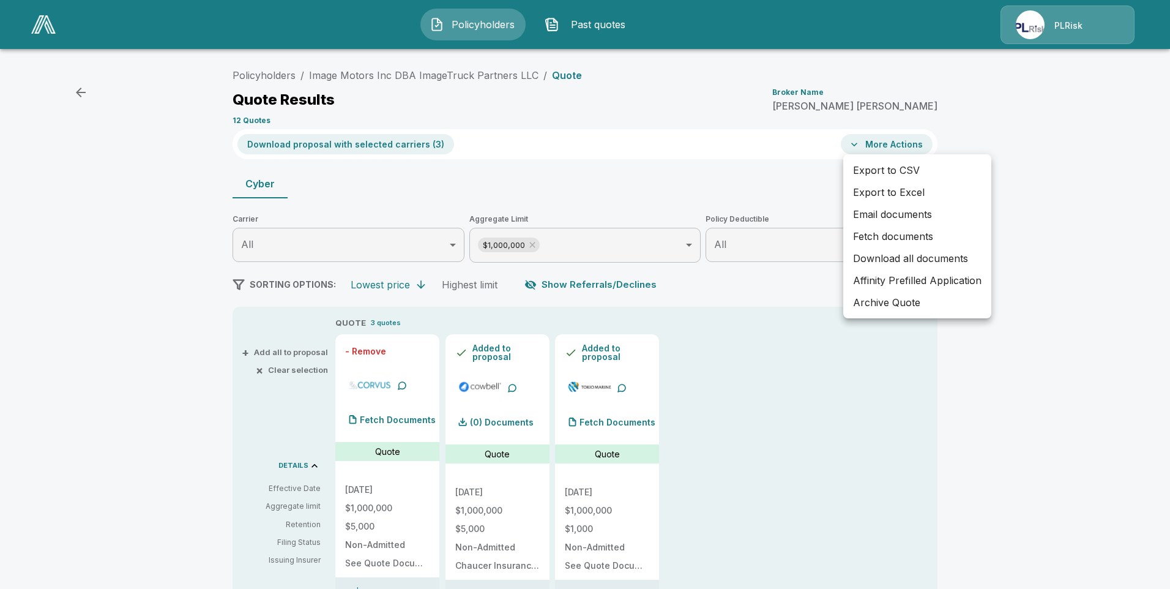
click at [392, 144] on div at bounding box center [585, 294] width 1170 height 589
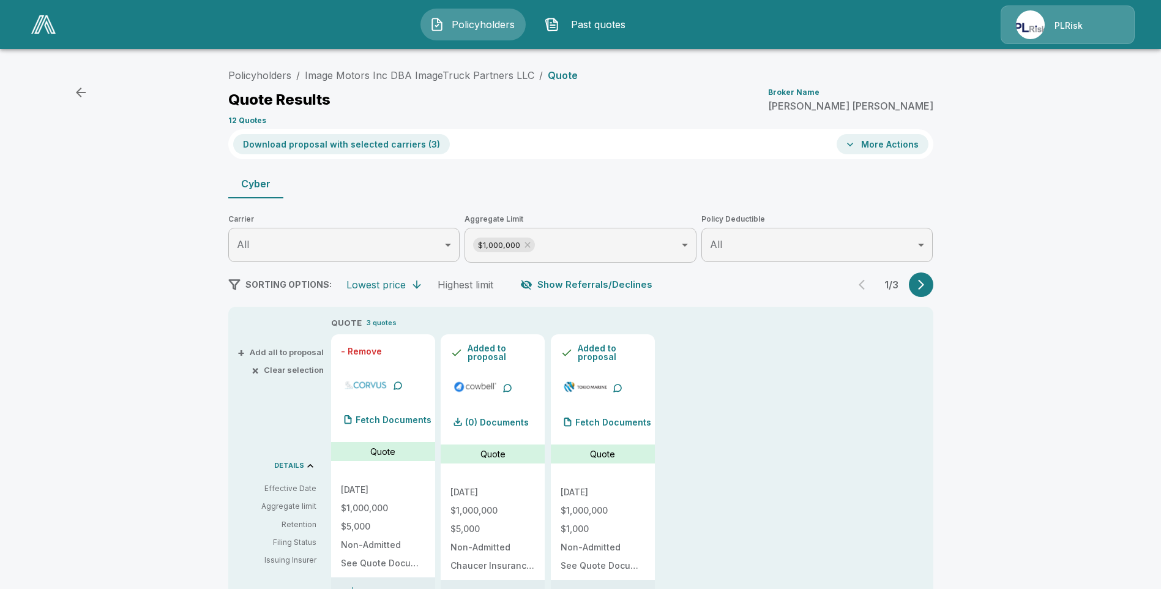
click at [392, 144] on button "Download proposal with selected carriers ( 3 )" at bounding box center [341, 144] width 217 height 20
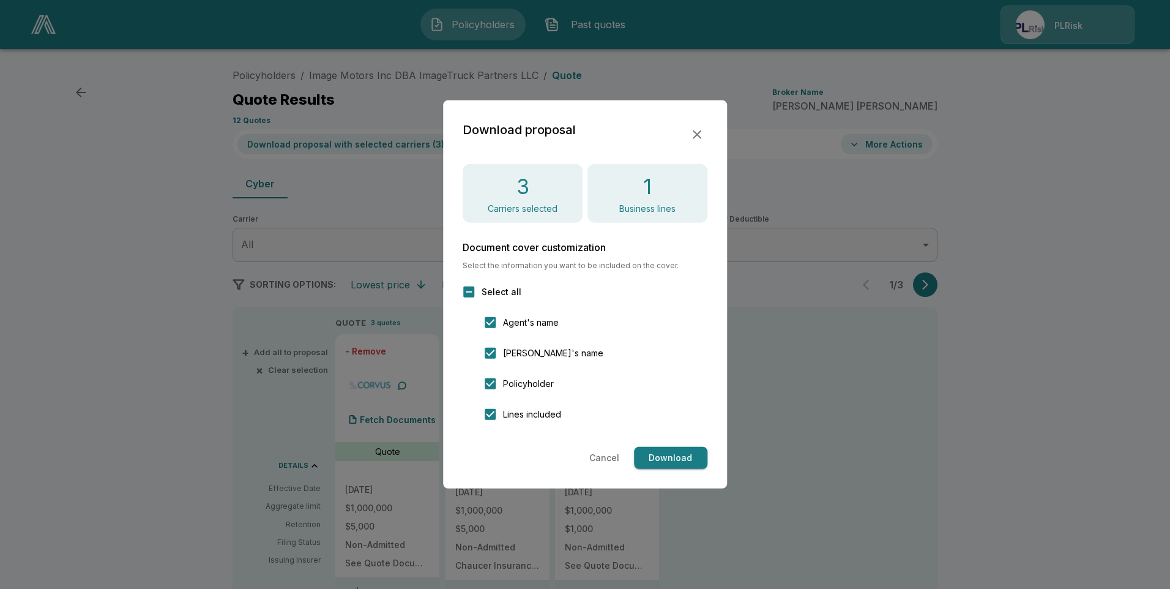
click at [685, 461] on button "Download" at bounding box center [670, 458] width 73 height 23
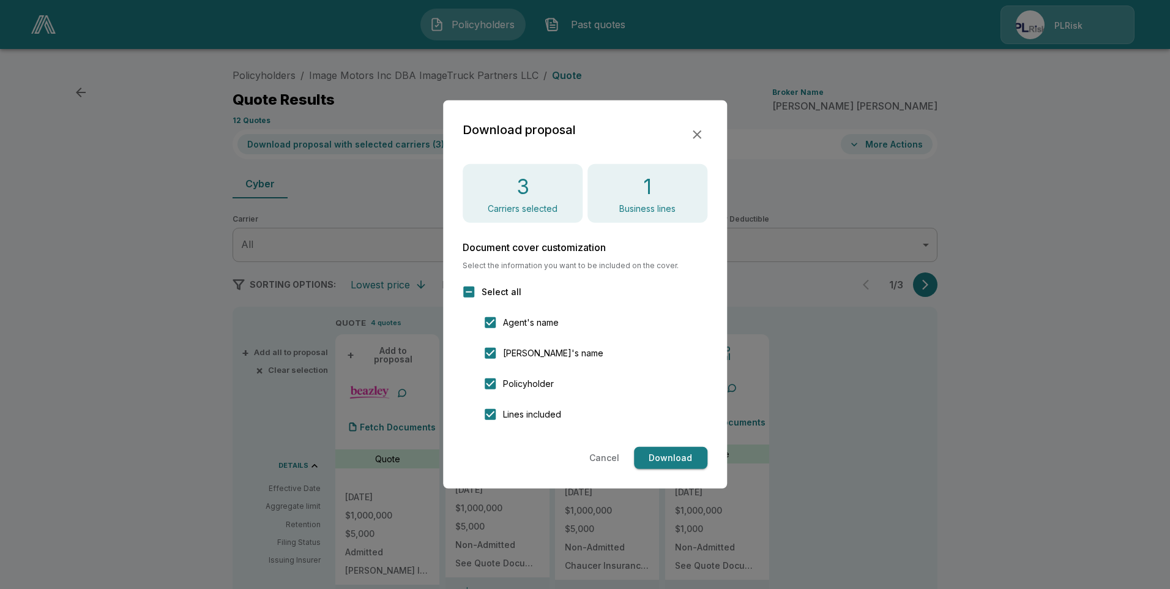
click at [691, 132] on icon "button" at bounding box center [697, 134] width 15 height 15
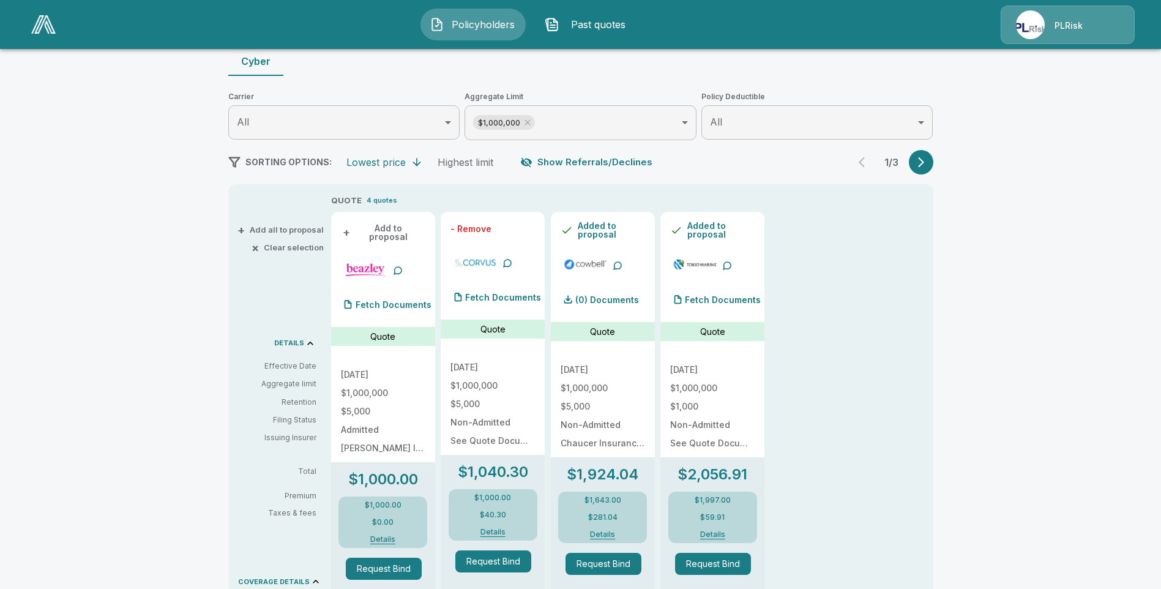
scroll to position [61, 0]
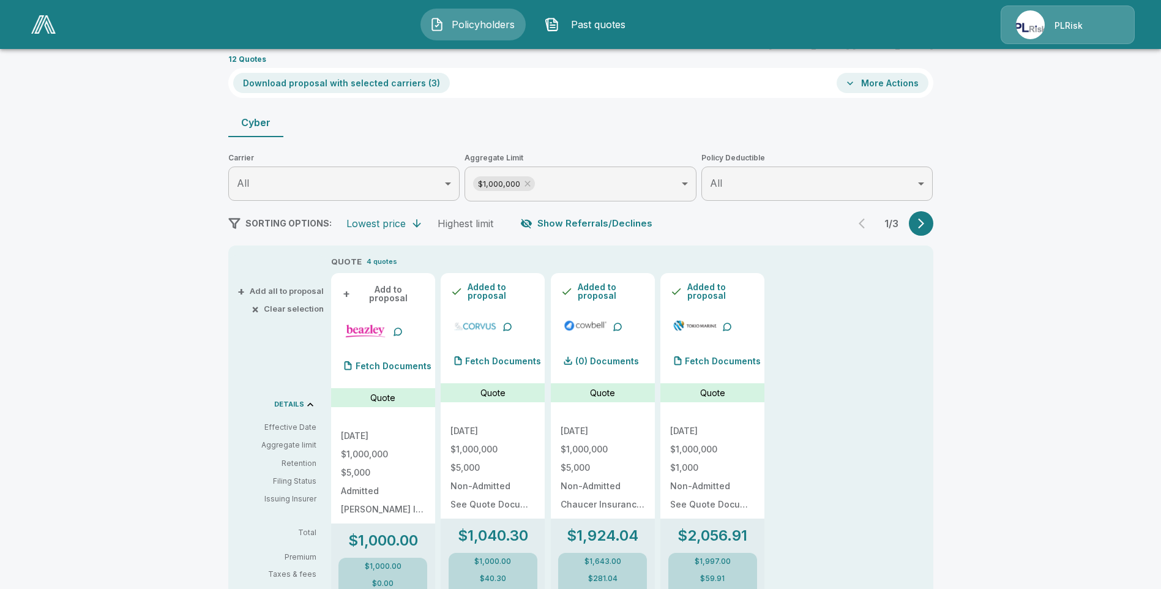
click at [289, 294] on button "+ Add all to proposal" at bounding box center [282, 291] width 84 height 8
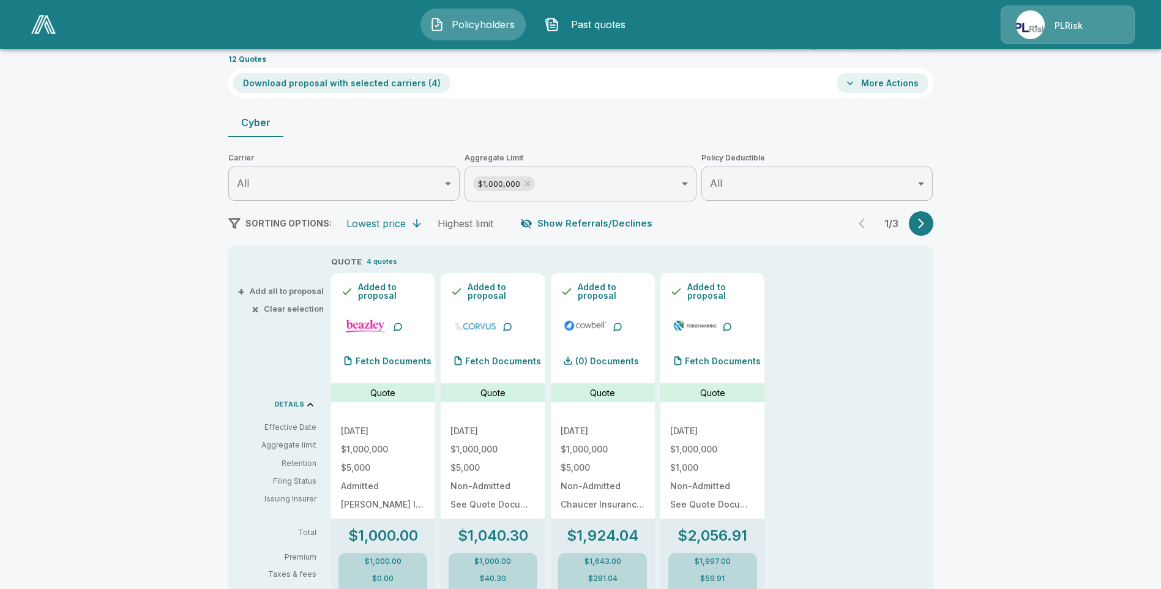
scroll to position [0, 0]
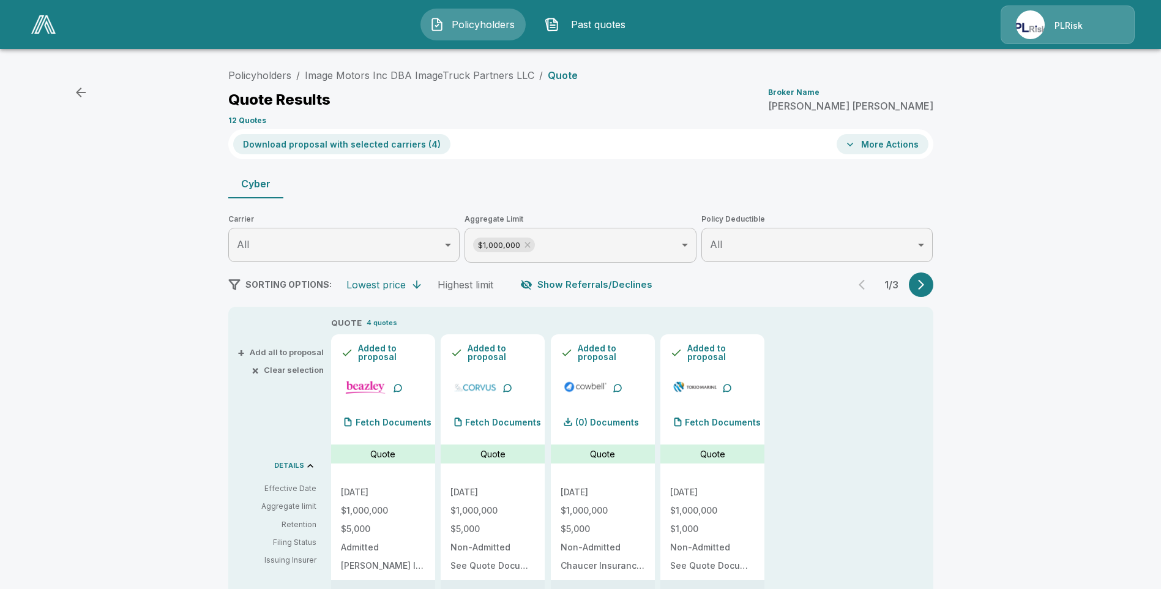
click at [406, 144] on button "Download proposal with selected carriers ( 4 )" at bounding box center [341, 144] width 217 height 20
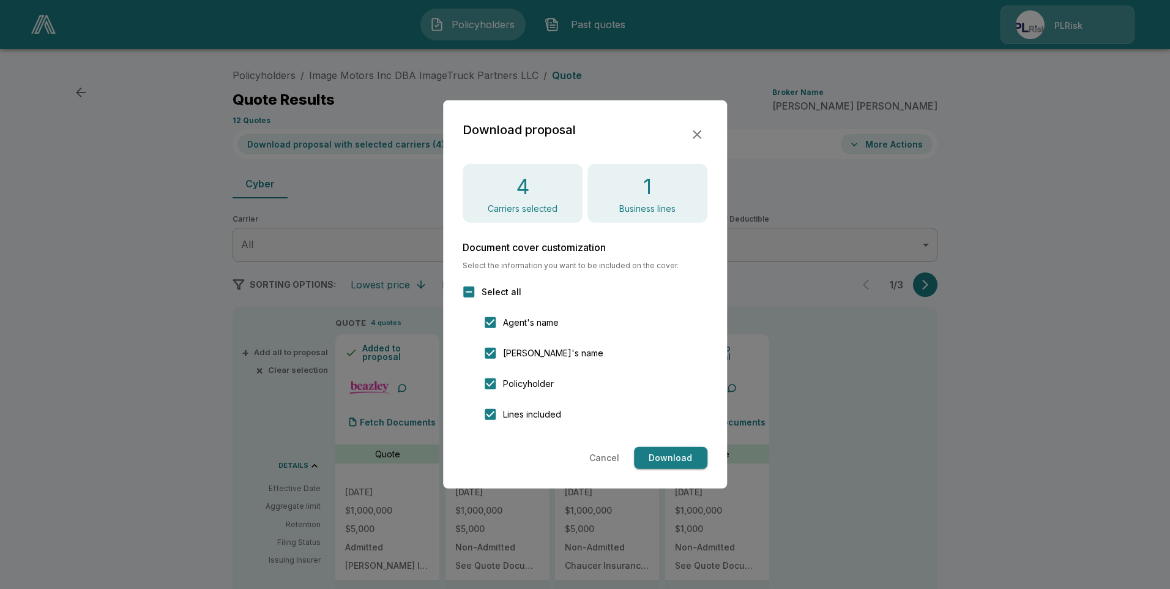
click at [661, 453] on button "Download" at bounding box center [670, 458] width 73 height 23
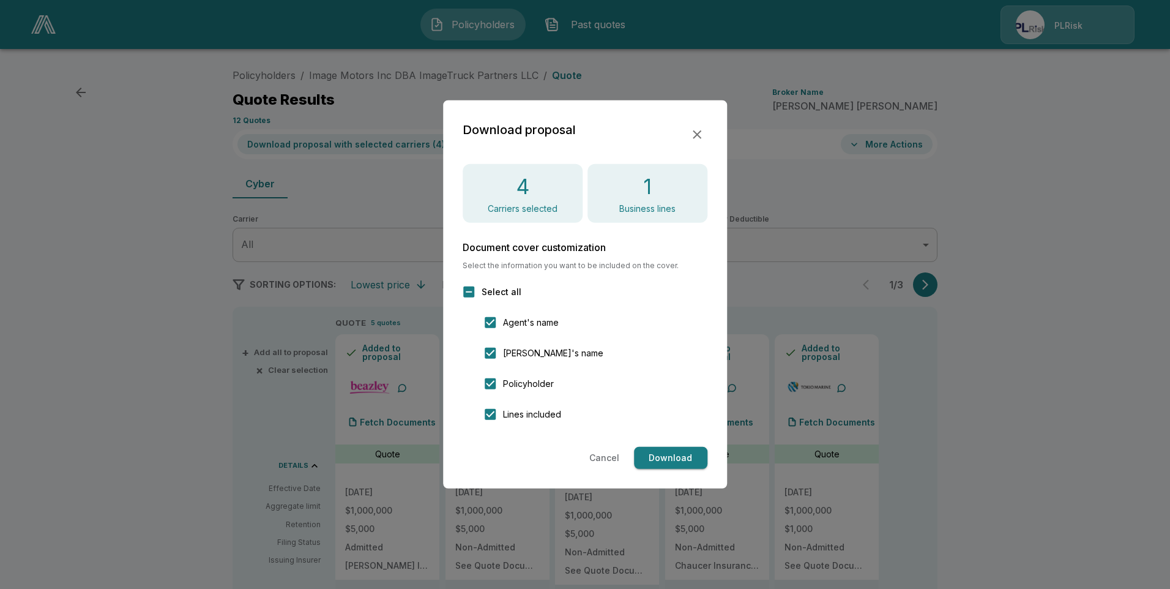
click at [696, 133] on icon "button" at bounding box center [697, 134] width 15 height 15
